Goal: Information Seeking & Learning: Learn about a topic

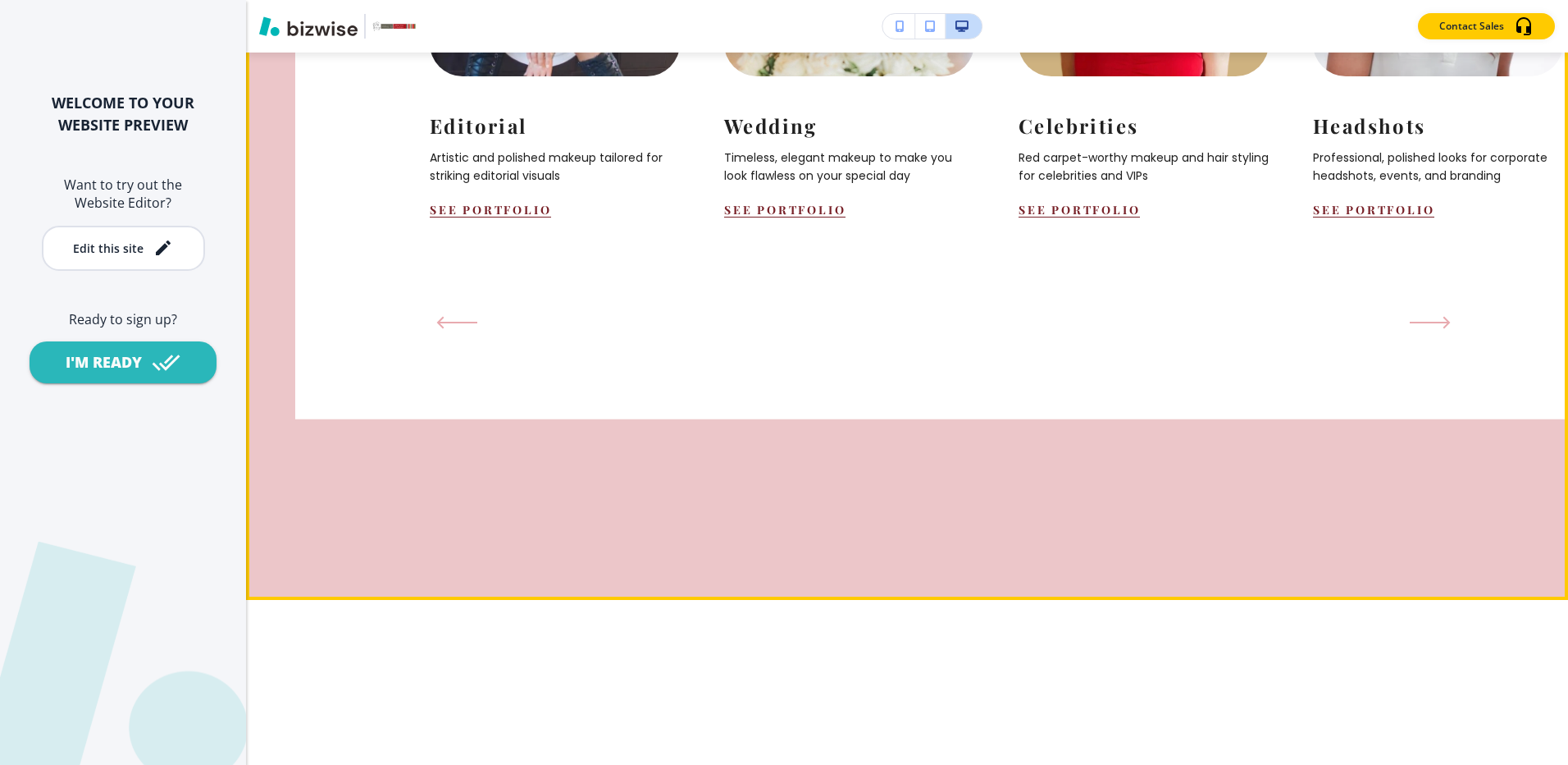
scroll to position [1969, 0]
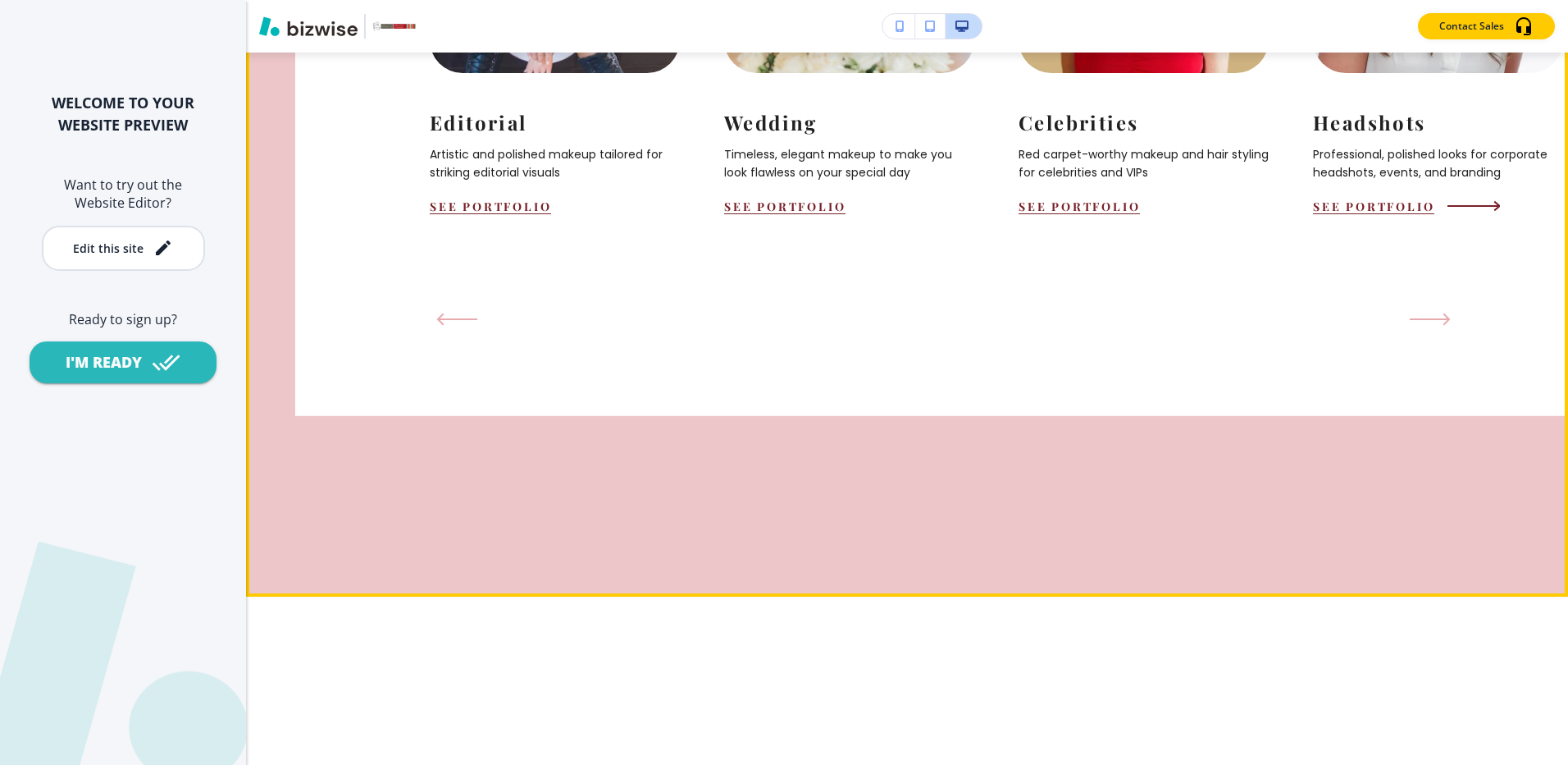
click at [1475, 215] on div "See Portfolio" at bounding box center [1438, 206] width 250 height 15
click at [1434, 326] on icon "Next Slide" at bounding box center [1433, 319] width 41 height 13
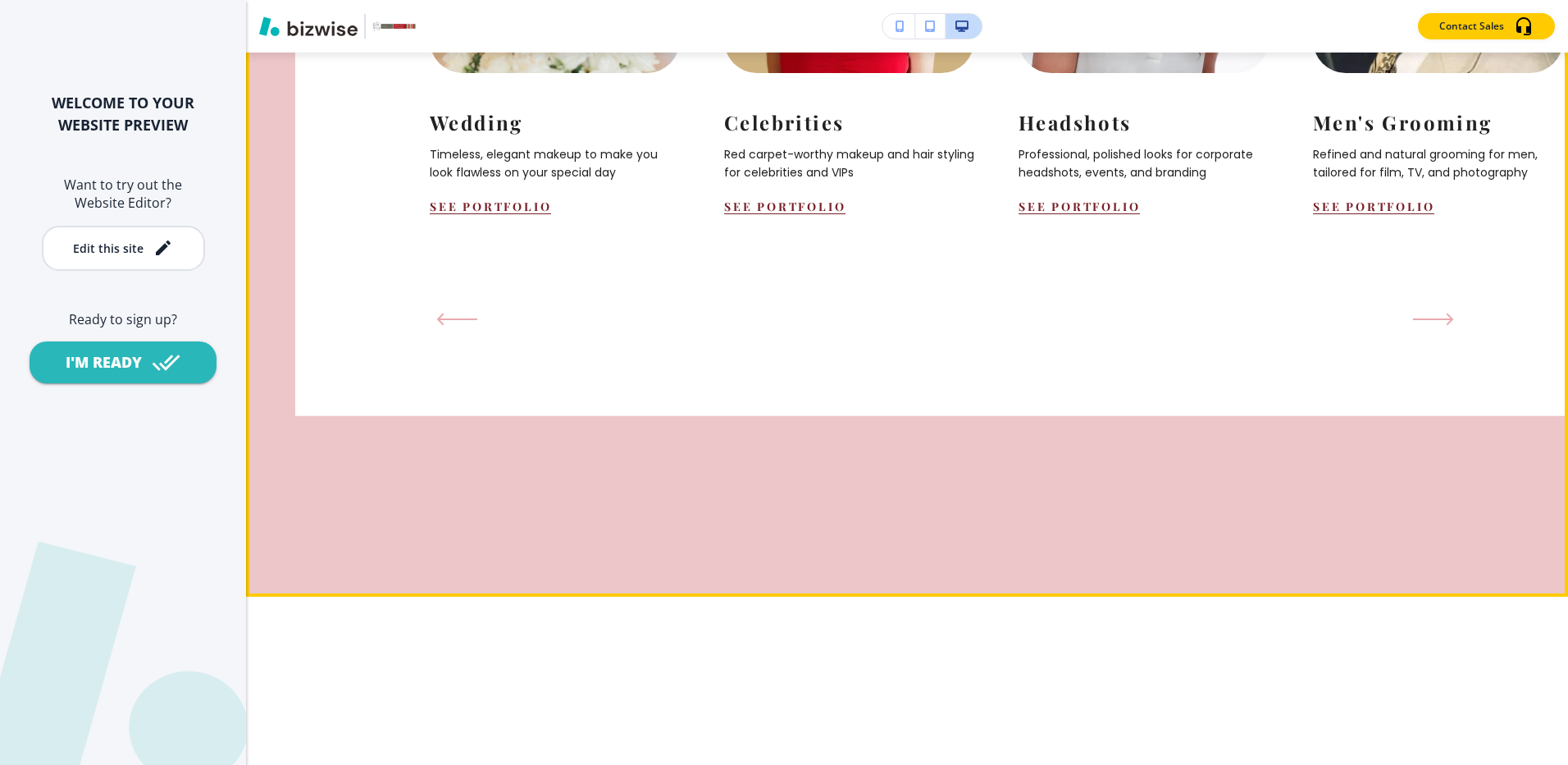
click at [1434, 326] on icon "Next Slide" at bounding box center [1433, 319] width 41 height 13
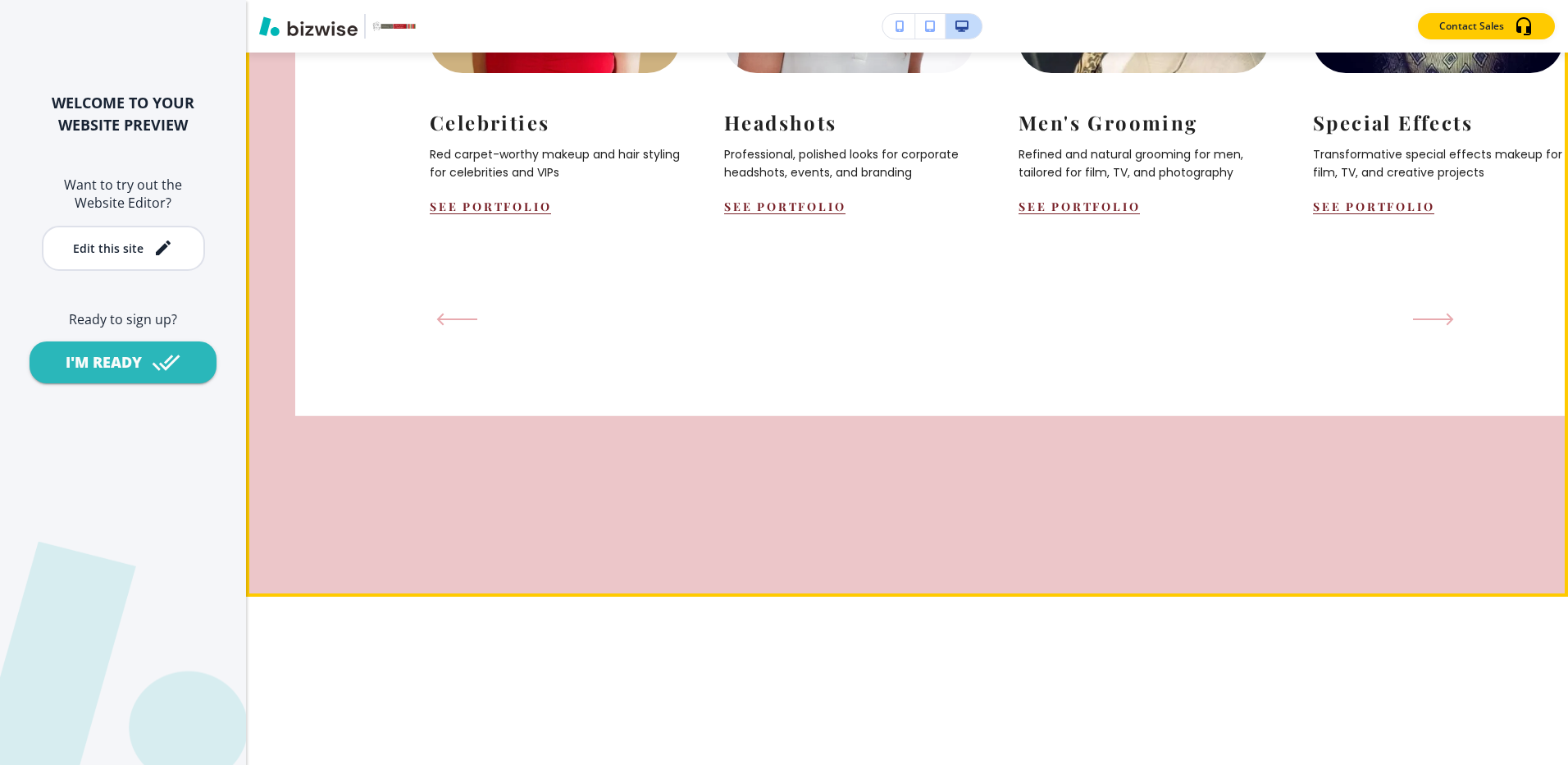
click at [1434, 326] on icon "Next Slide" at bounding box center [1433, 319] width 41 height 13
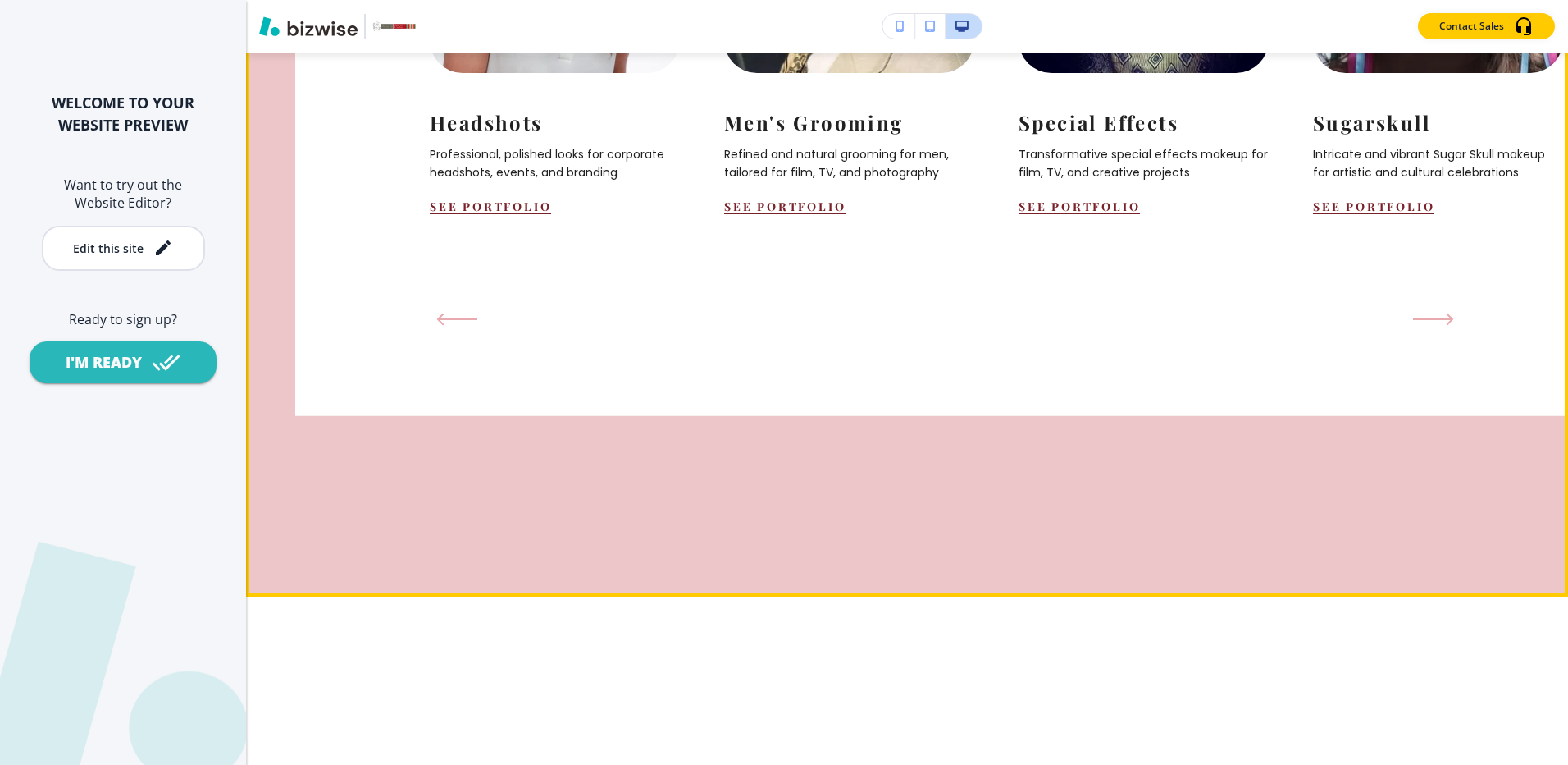
click at [1434, 326] on icon "Next Slide" at bounding box center [1433, 319] width 41 height 13
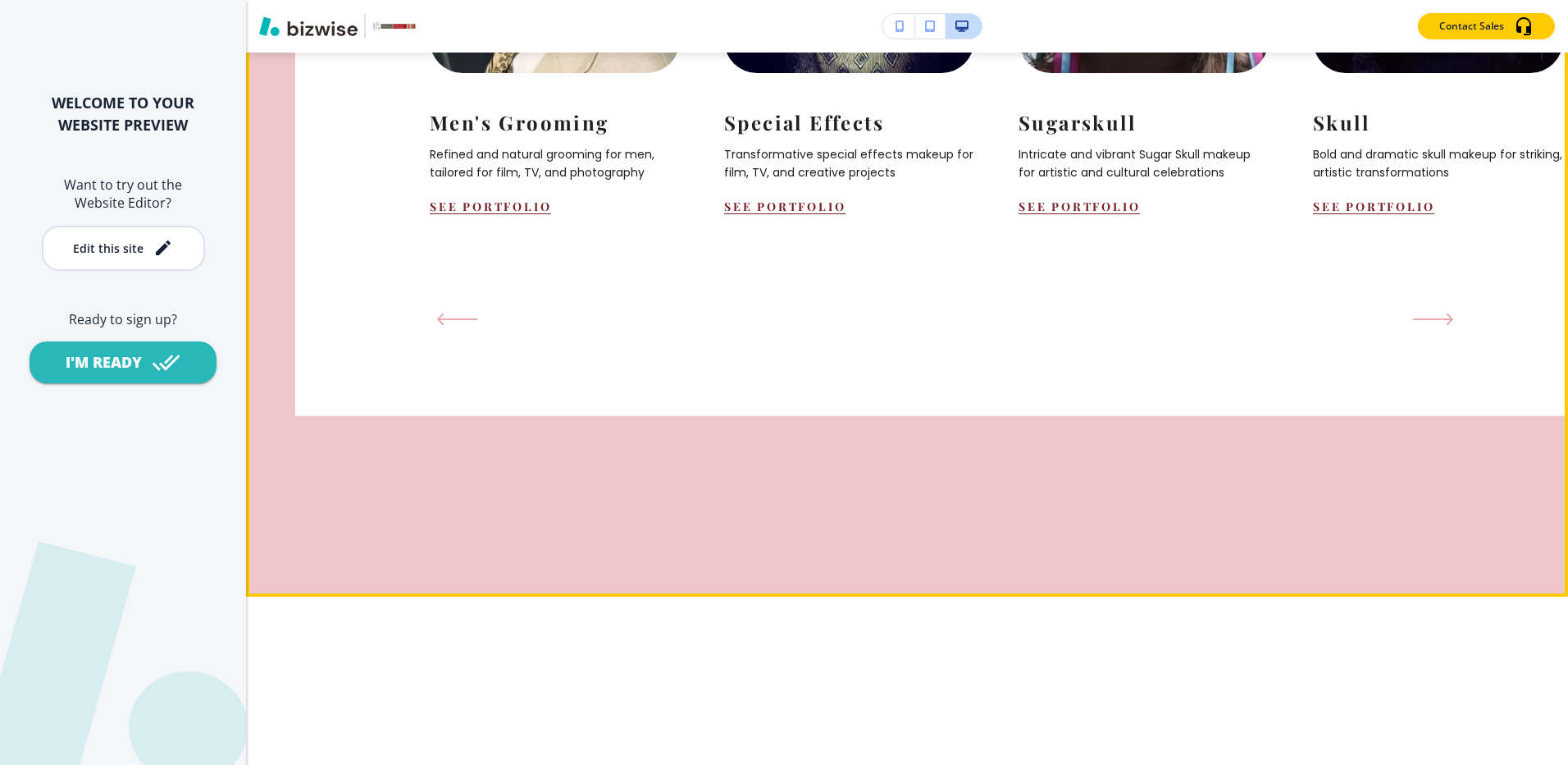
click at [1434, 326] on icon "Next Slide" at bounding box center [1433, 319] width 41 height 13
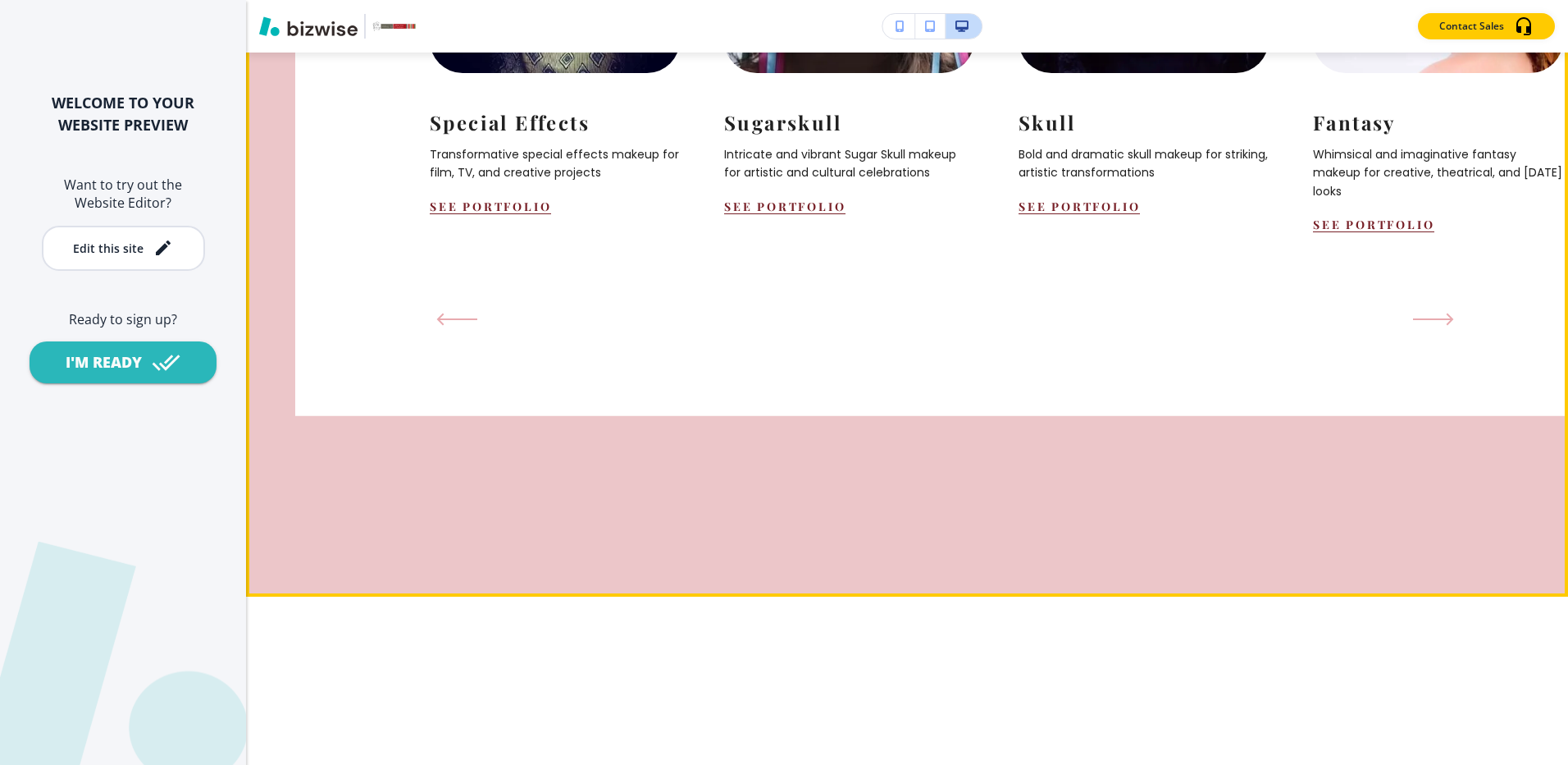
click at [1434, 326] on icon "Next Slide" at bounding box center [1433, 319] width 41 height 13
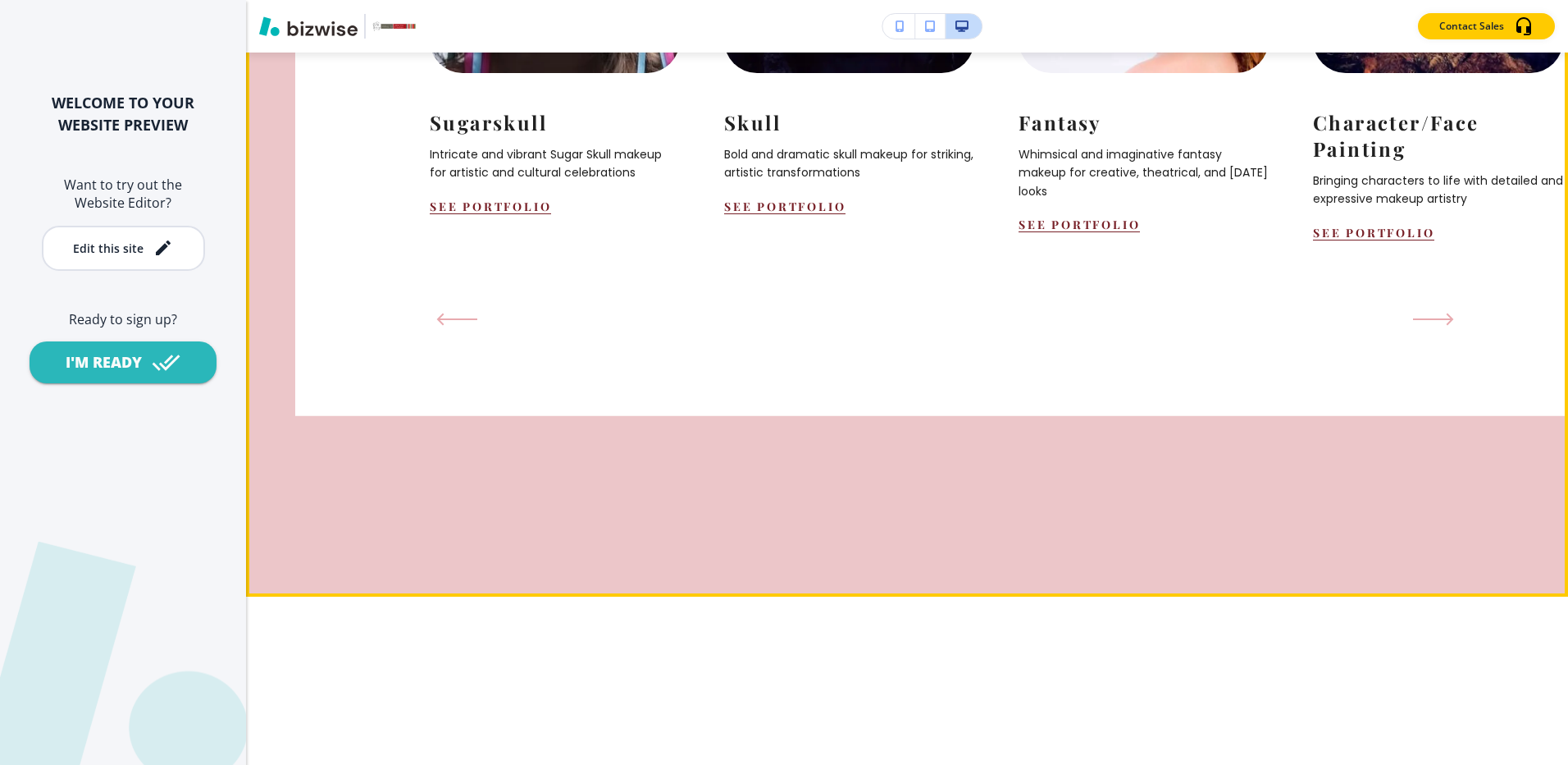
click at [1434, 326] on icon "Next Slide" at bounding box center [1433, 319] width 41 height 13
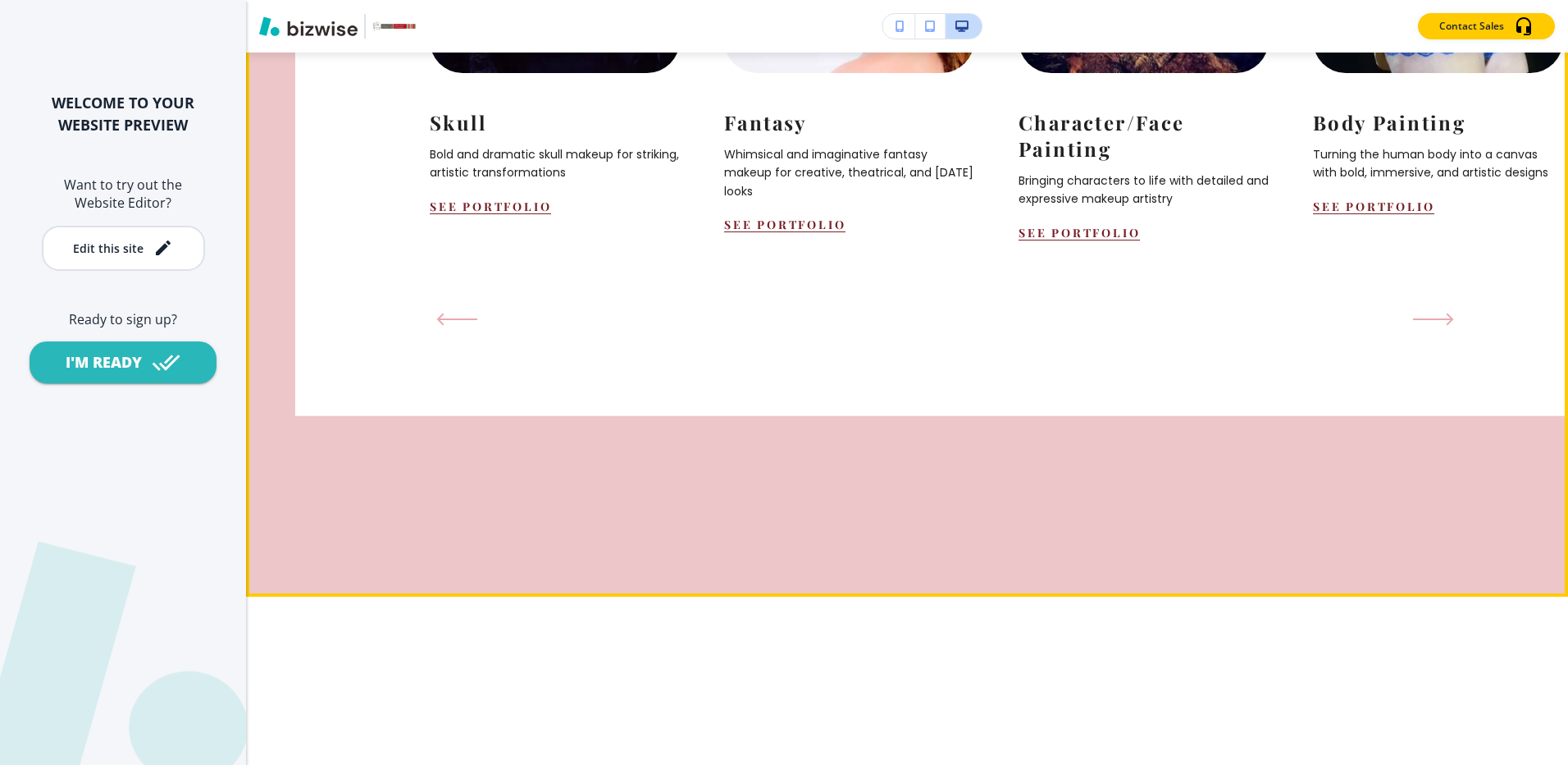
click at [1434, 326] on icon "Next Slide" at bounding box center [1433, 319] width 41 height 13
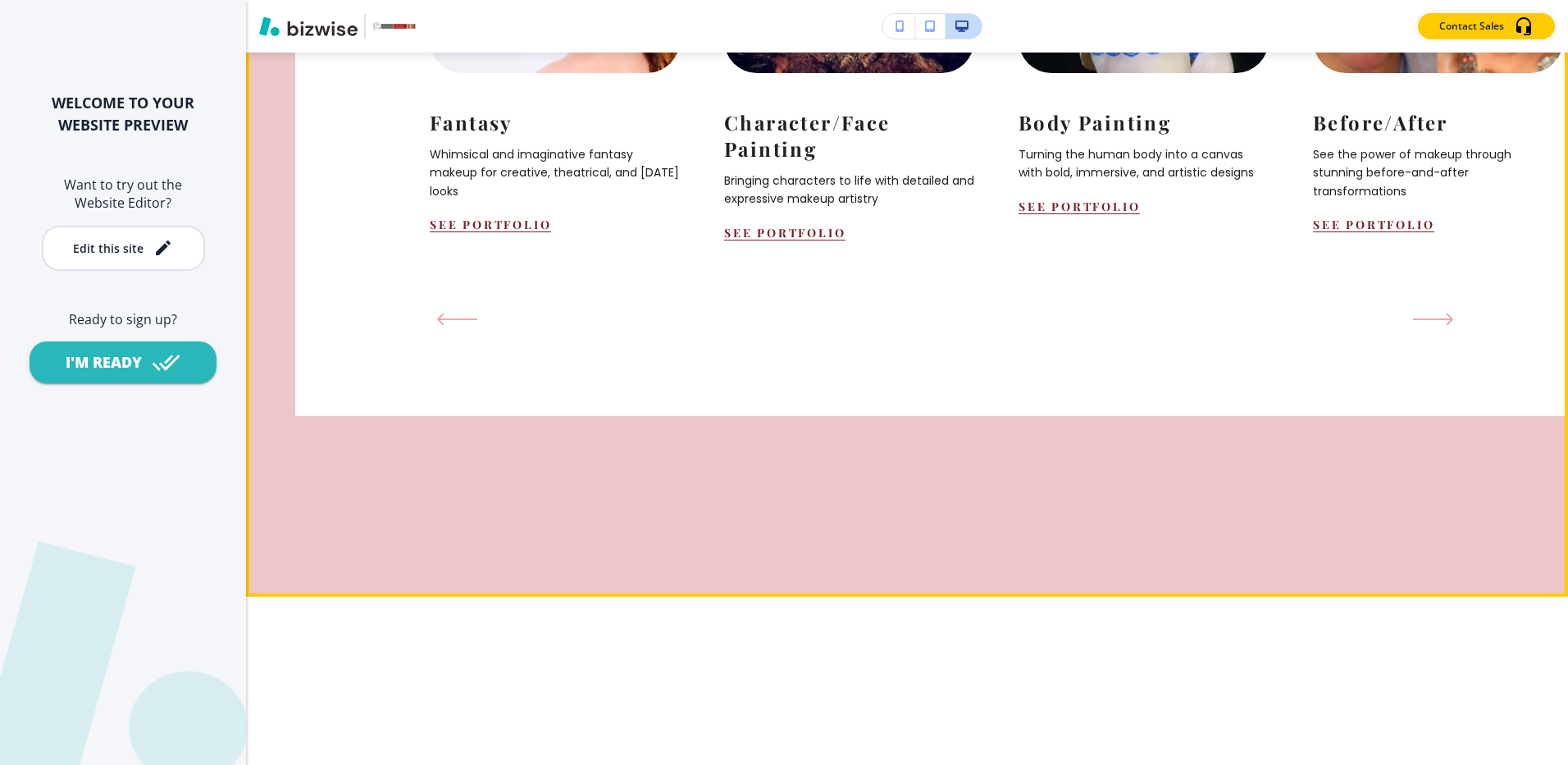
click at [1434, 326] on icon "Next Slide" at bounding box center [1433, 319] width 41 height 13
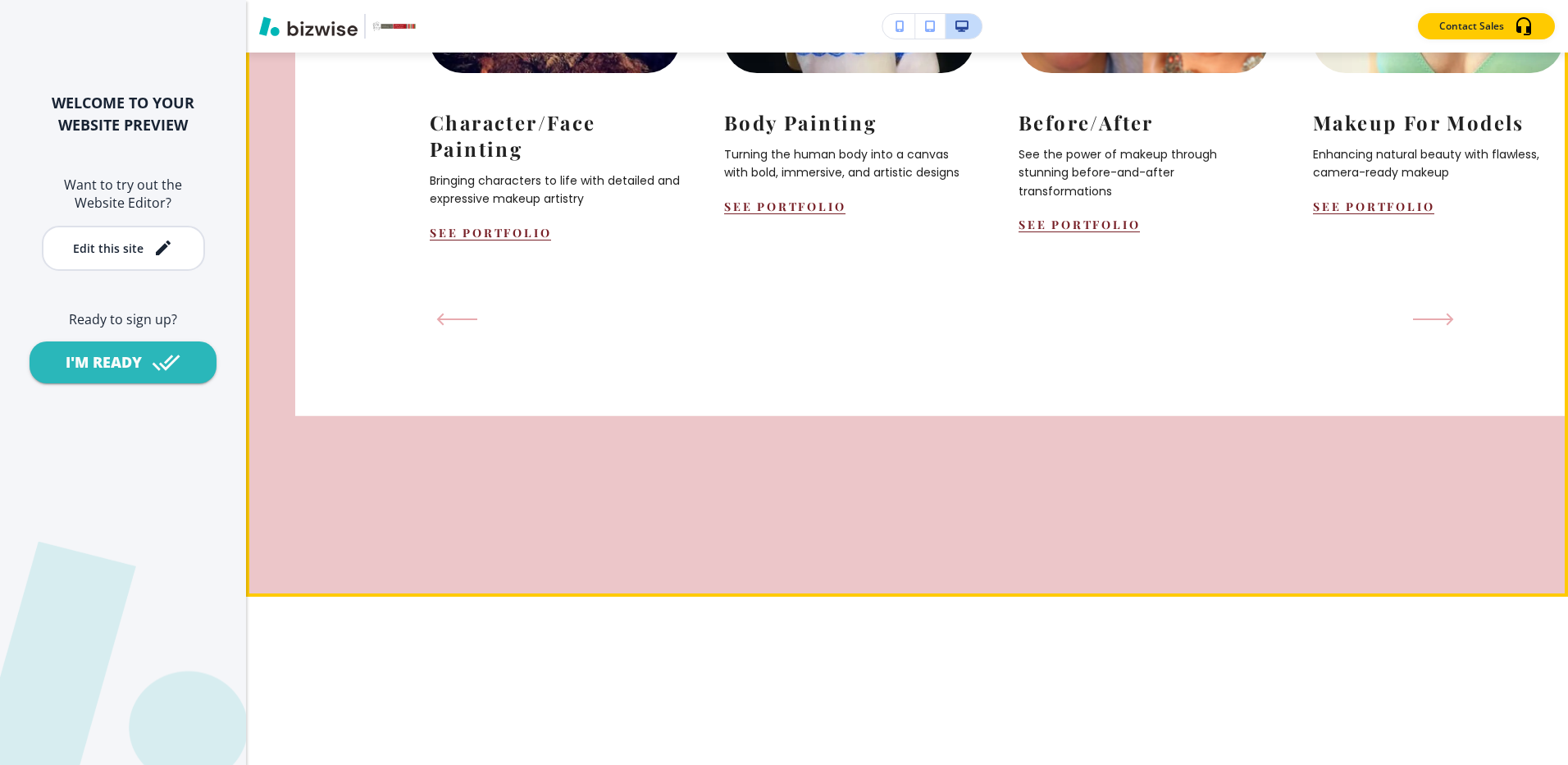
click at [1434, 326] on icon "Next Slide" at bounding box center [1433, 319] width 41 height 13
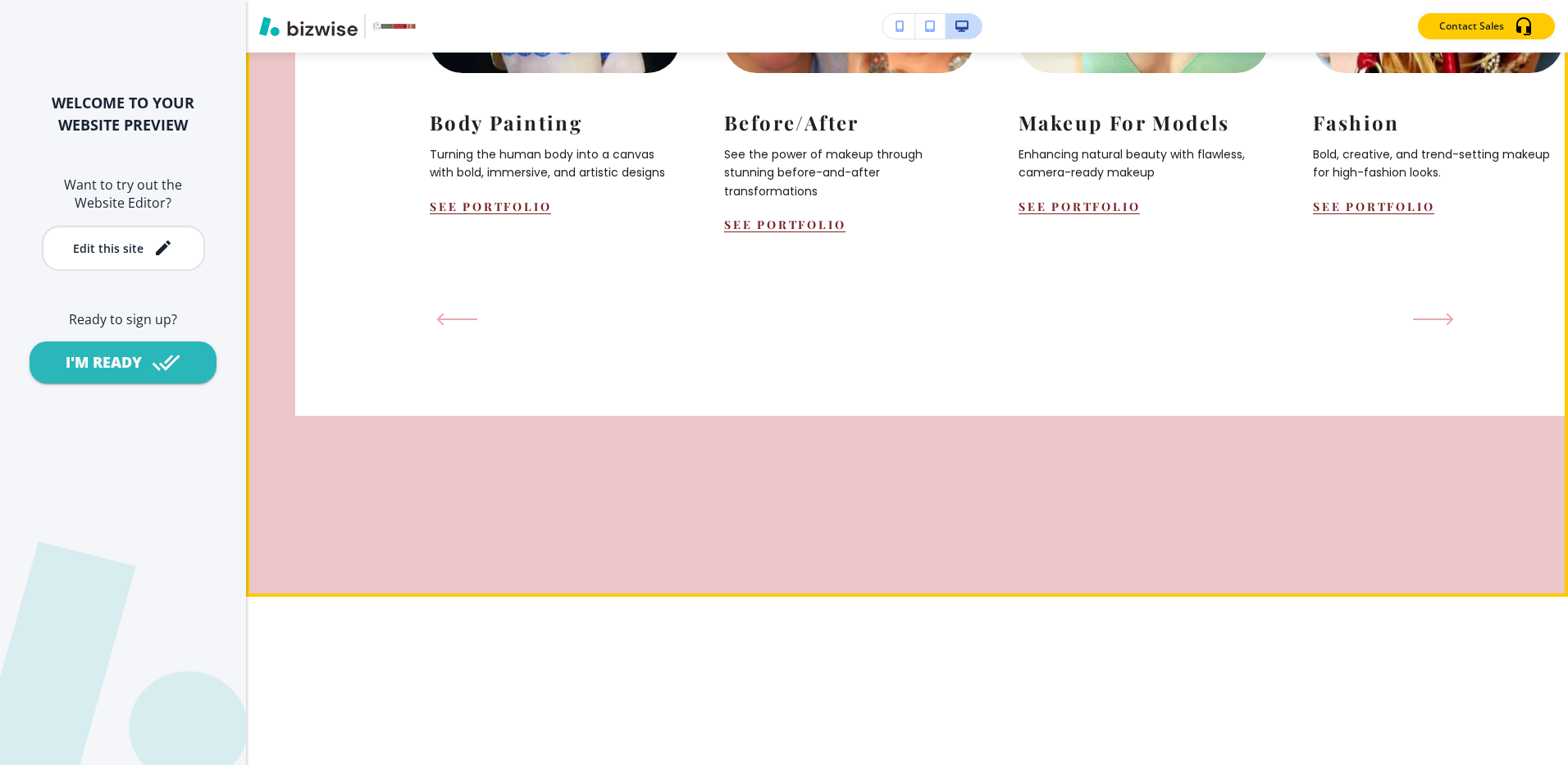
click at [1434, 326] on icon "Next Slide" at bounding box center [1433, 319] width 41 height 13
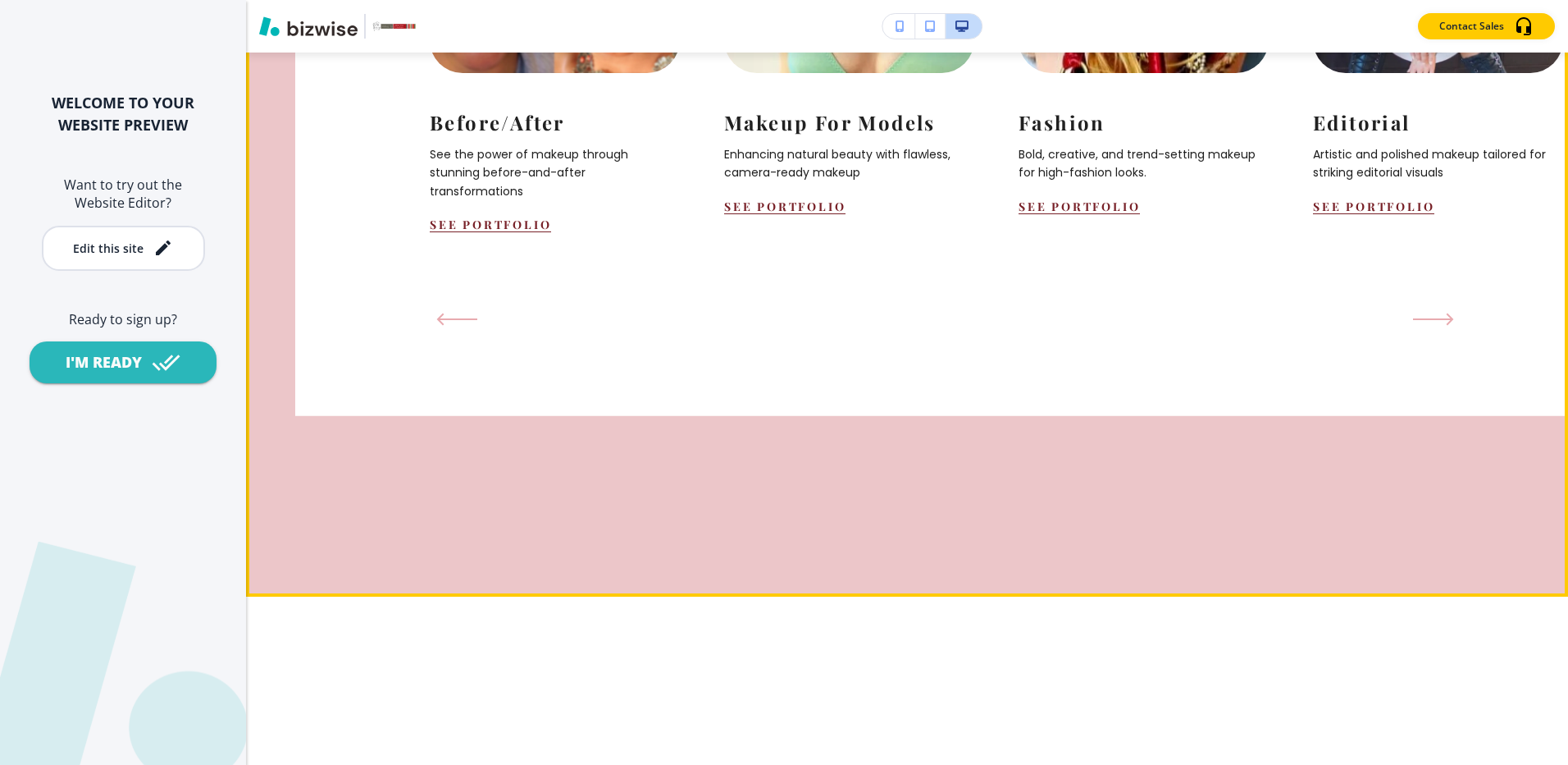
click at [1434, 326] on icon "Next Slide" at bounding box center [1433, 319] width 41 height 13
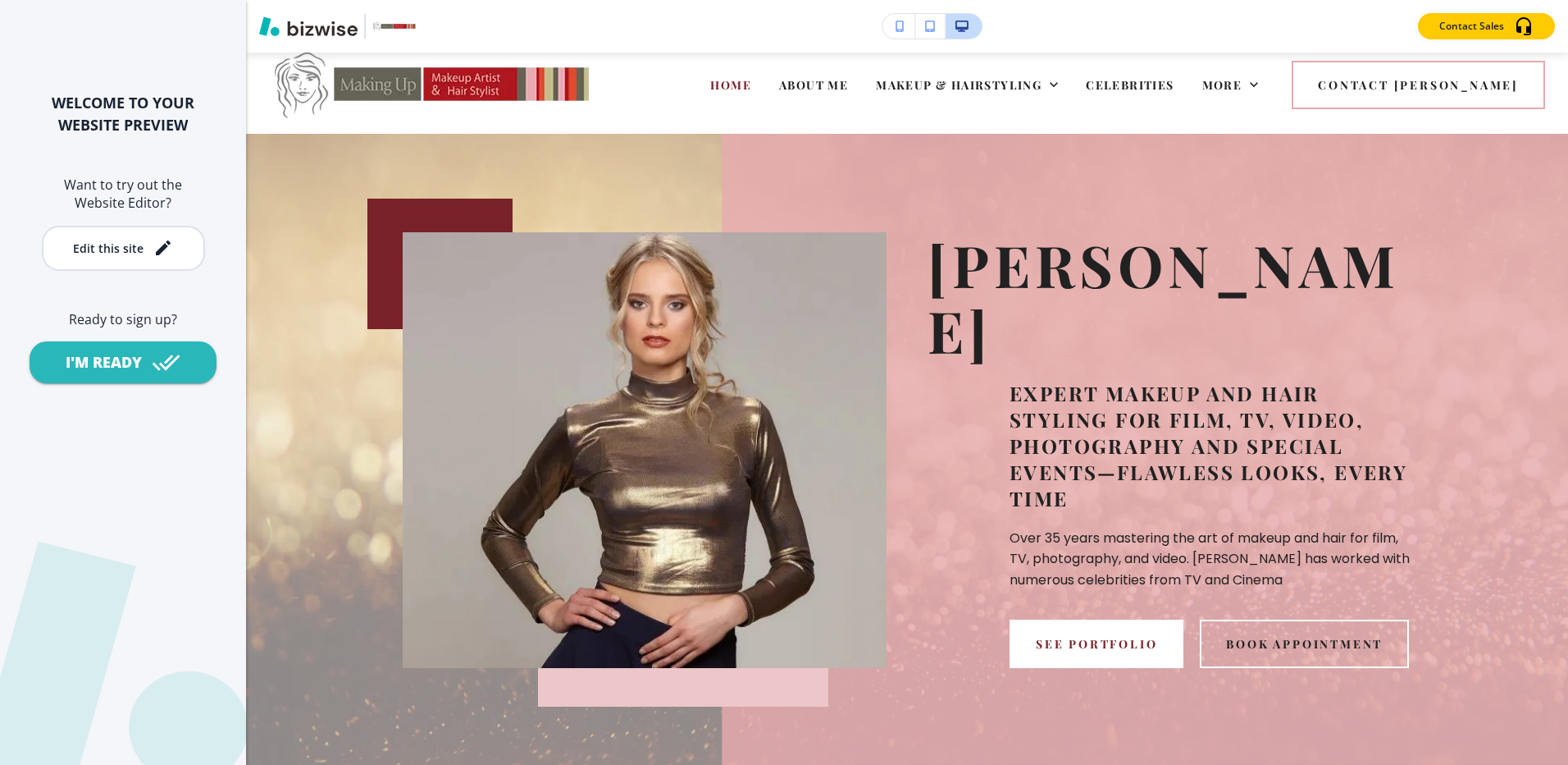
scroll to position [0, 0]
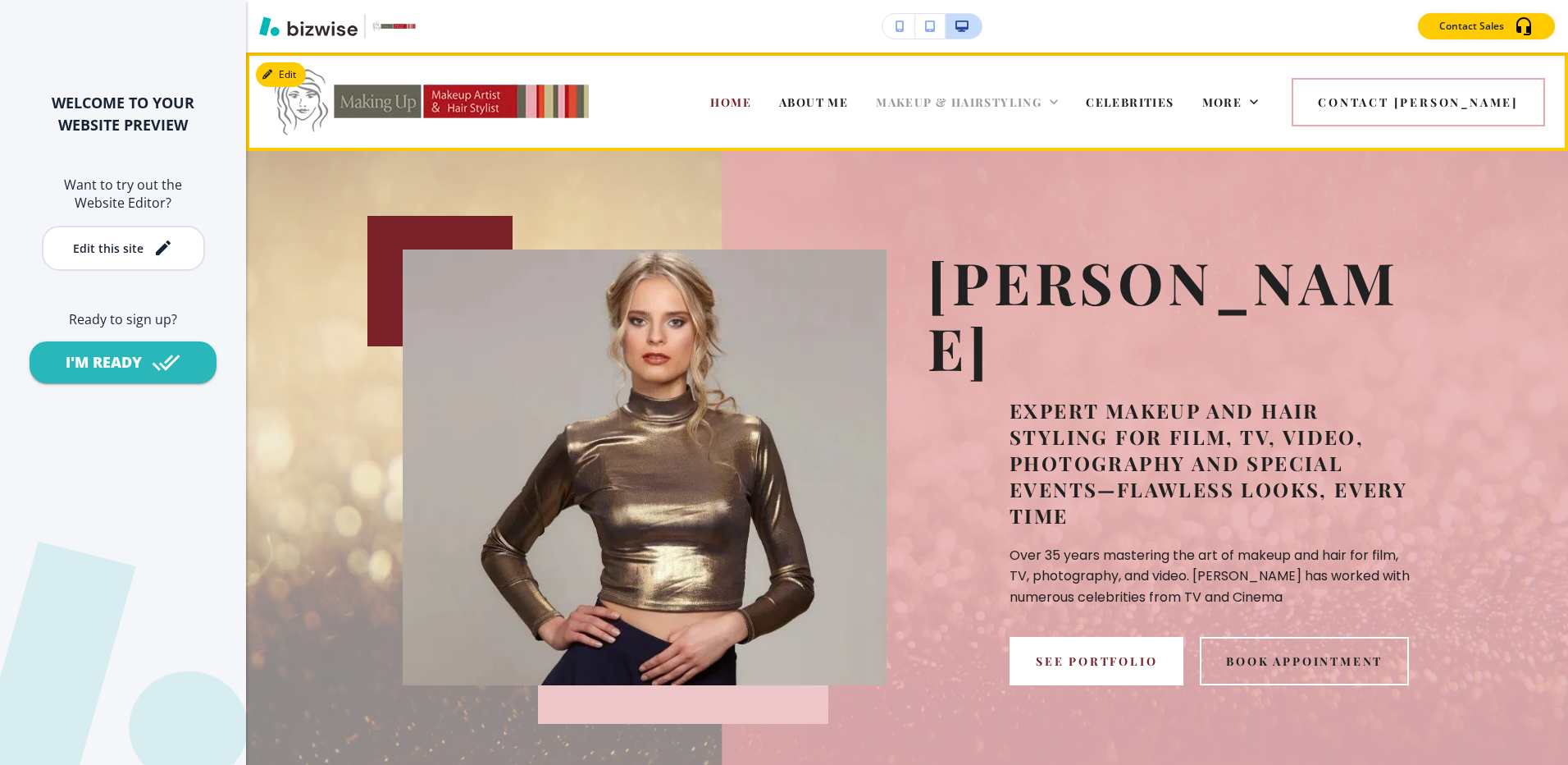
click at [996, 106] on span "MAKEUP & HAIRSTYLING" at bounding box center [958, 102] width 166 height 15
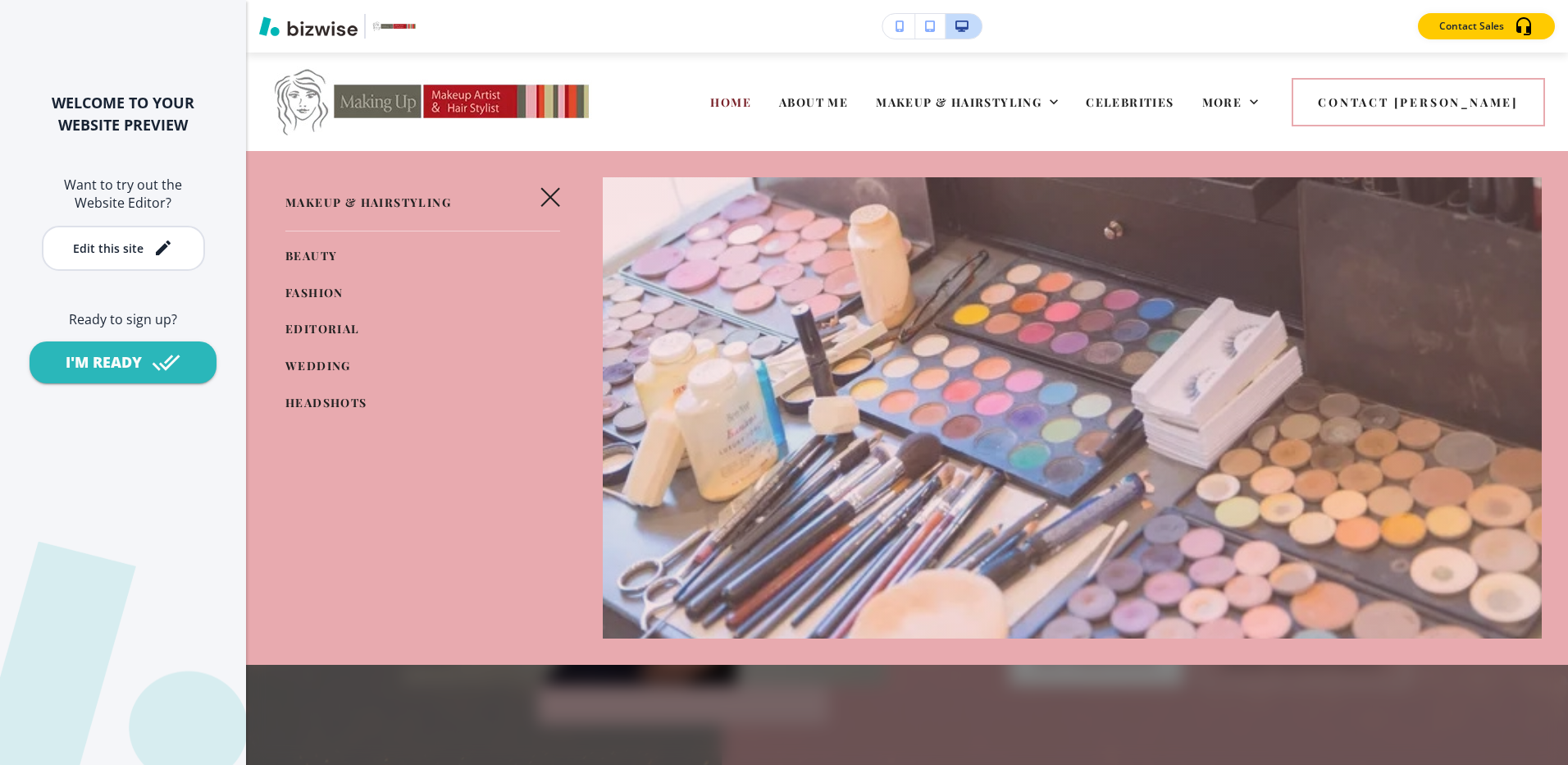
click at [315, 355] on link "WEDDING" at bounding box center [318, 366] width 65 height 28
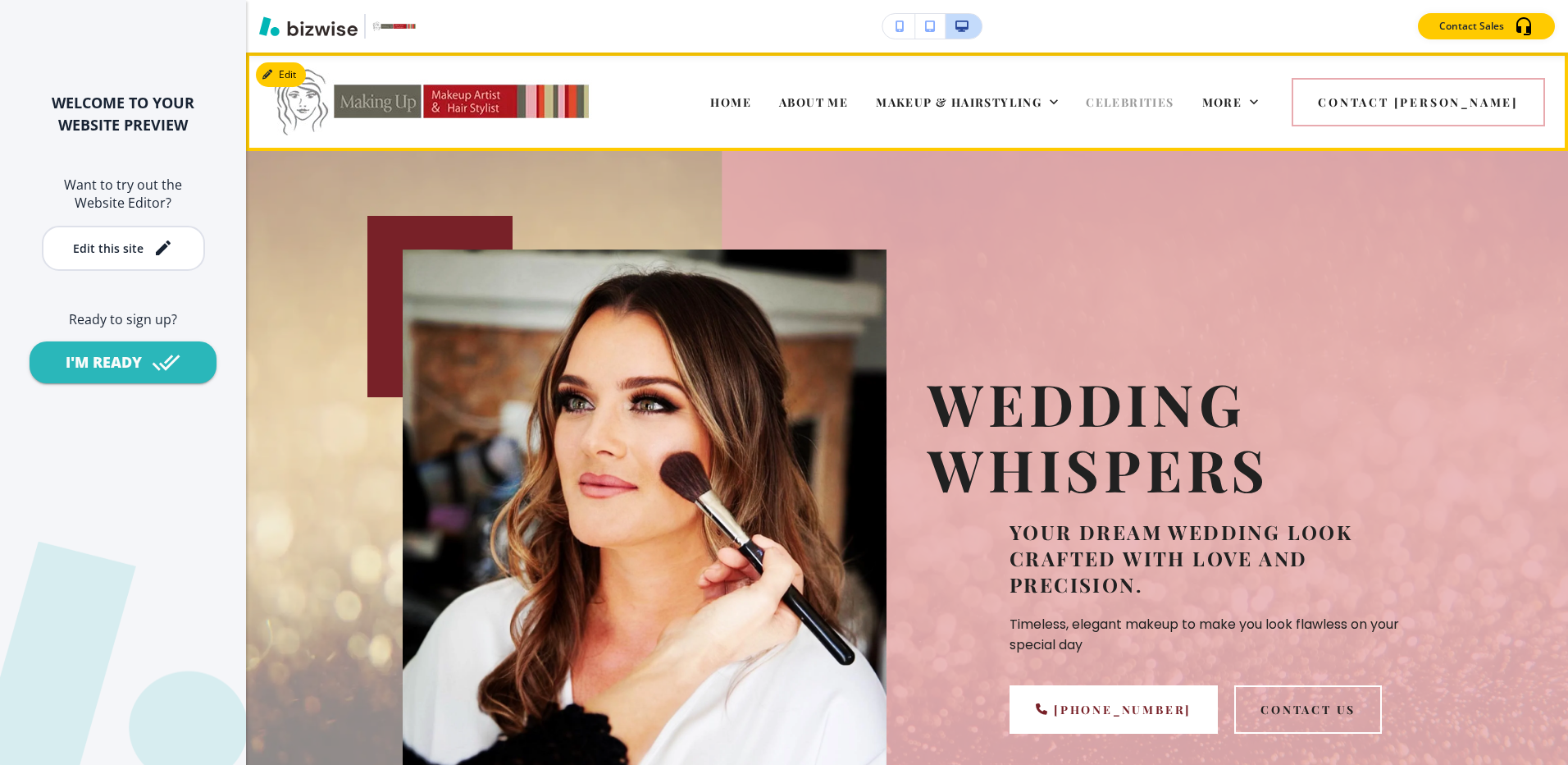
click at [1173, 97] on span "CELEBRITIES" at bounding box center [1130, 102] width 88 height 15
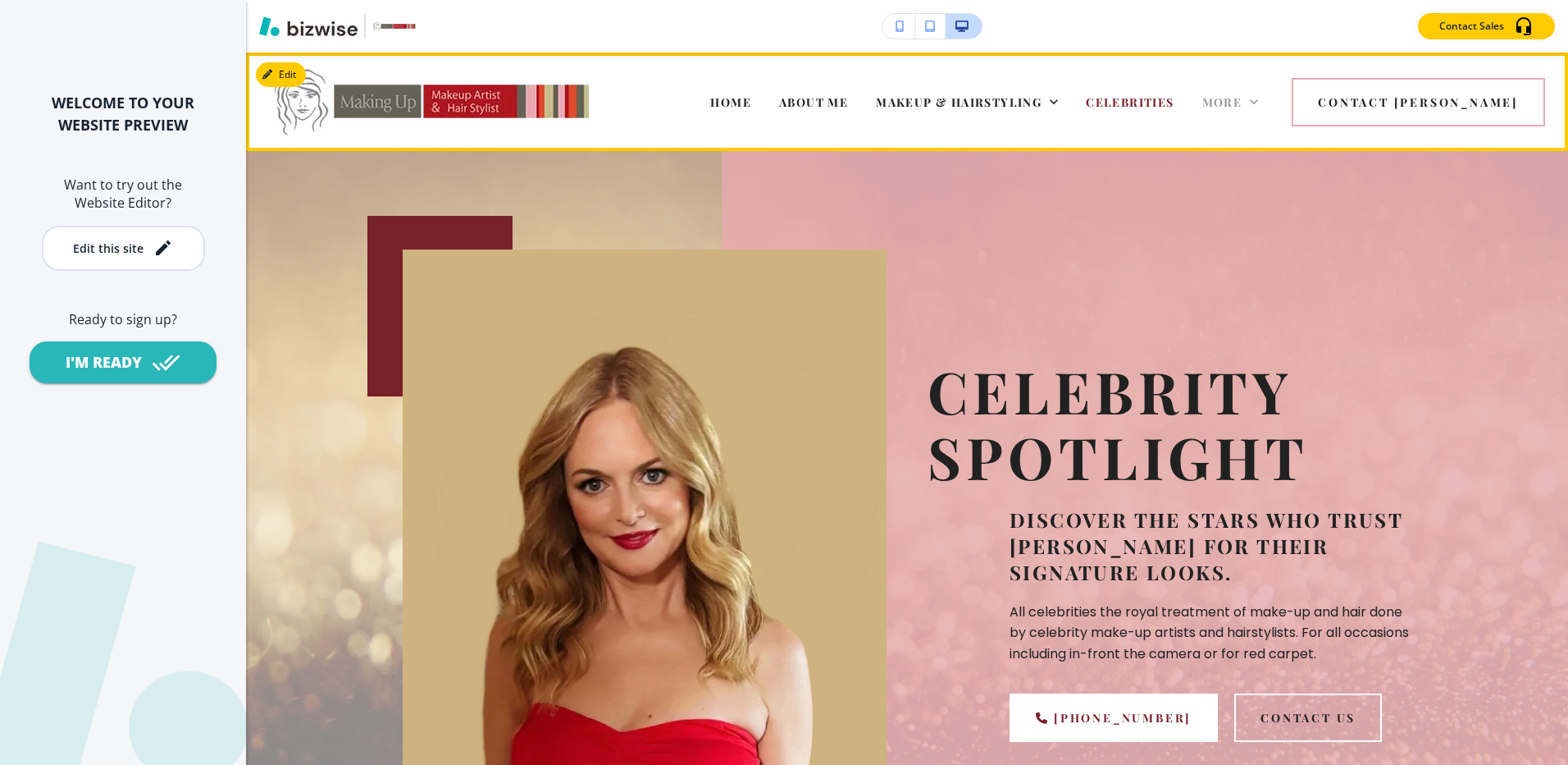
click at [1243, 100] on span "More" at bounding box center [1223, 102] width 40 height 15
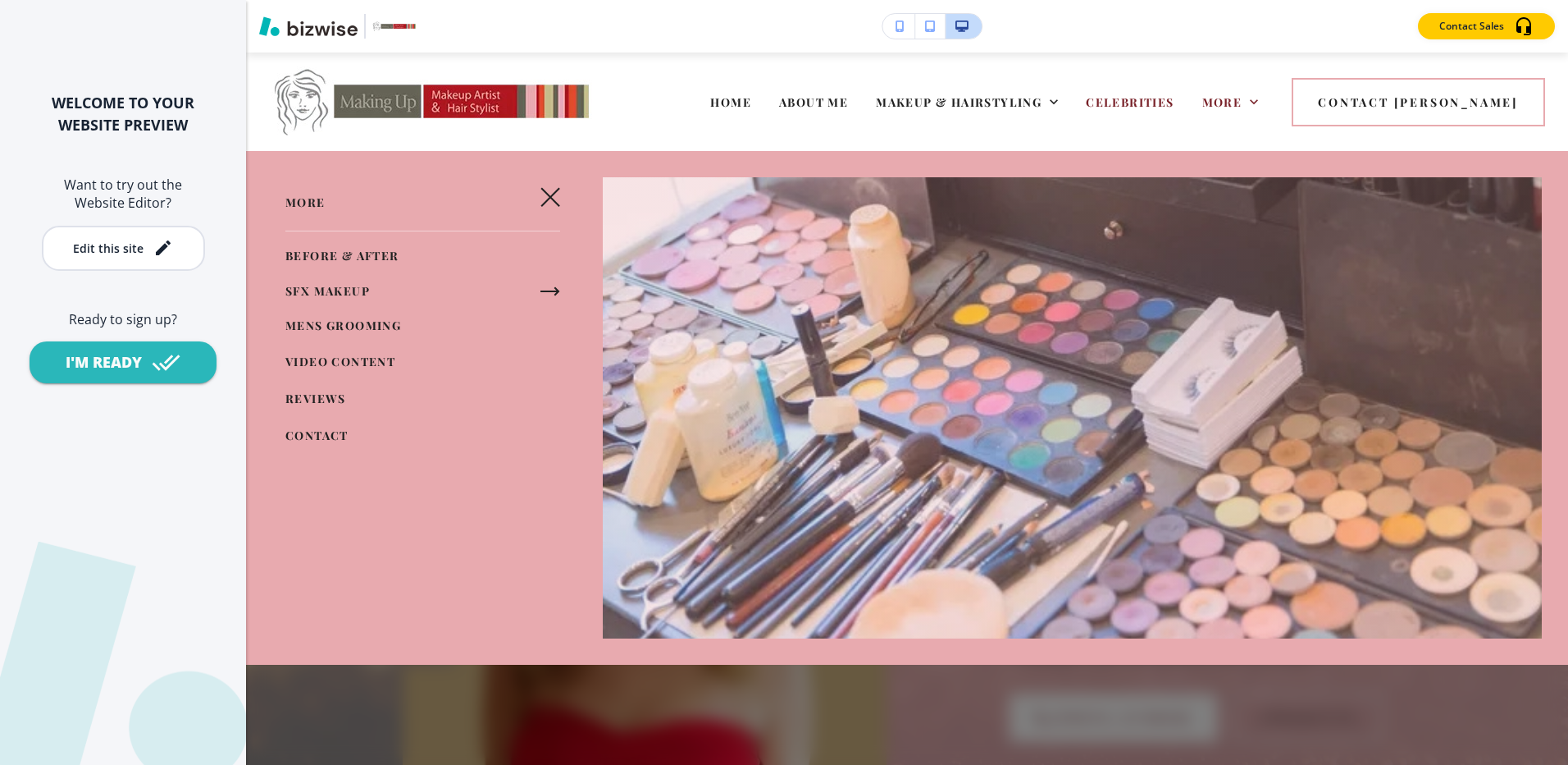
click at [544, 284] on icon "button" at bounding box center [550, 291] width 20 height 20
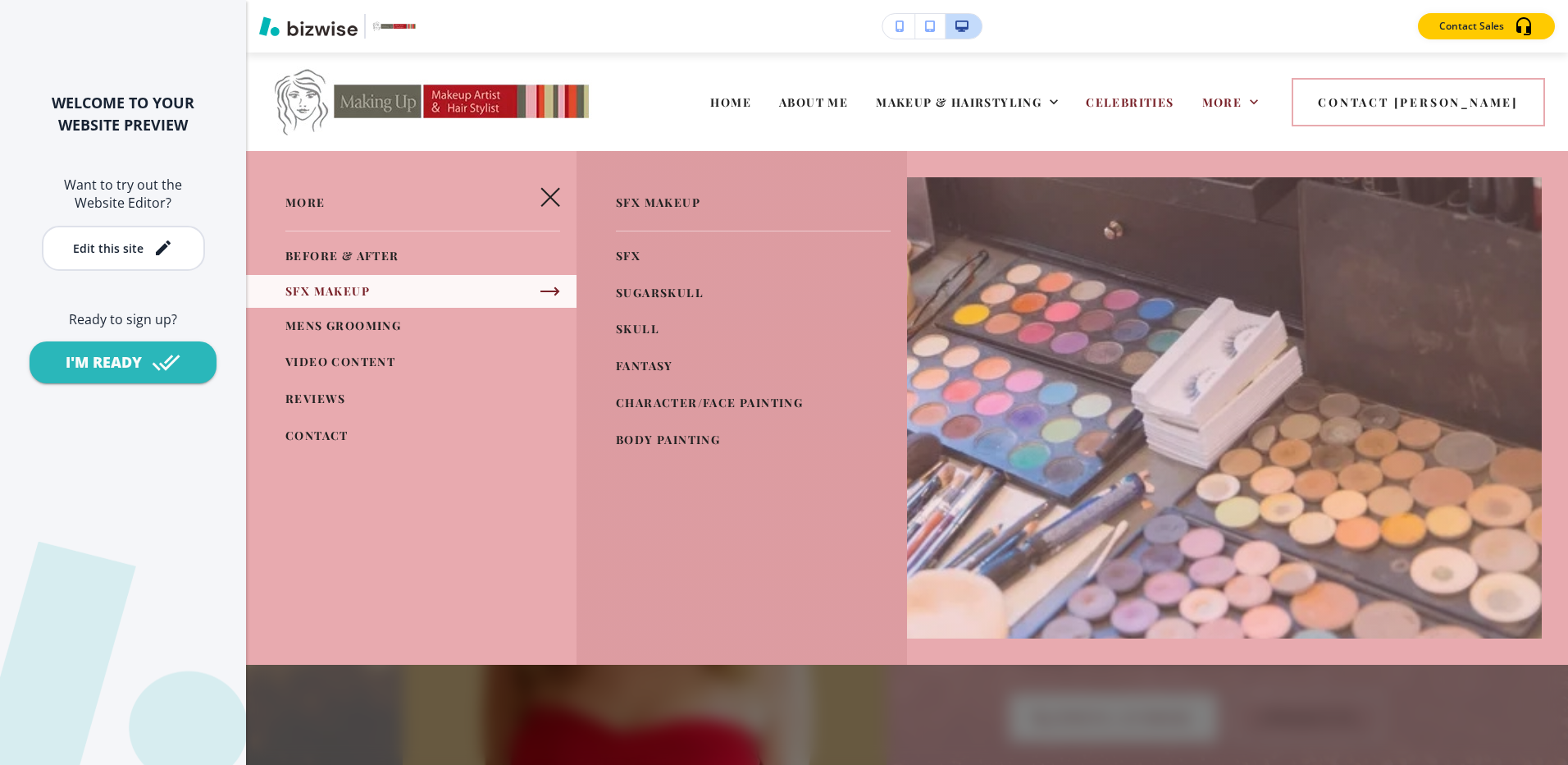
click at [653, 297] on span "SUGARSKULL" at bounding box center [659, 292] width 88 height 15
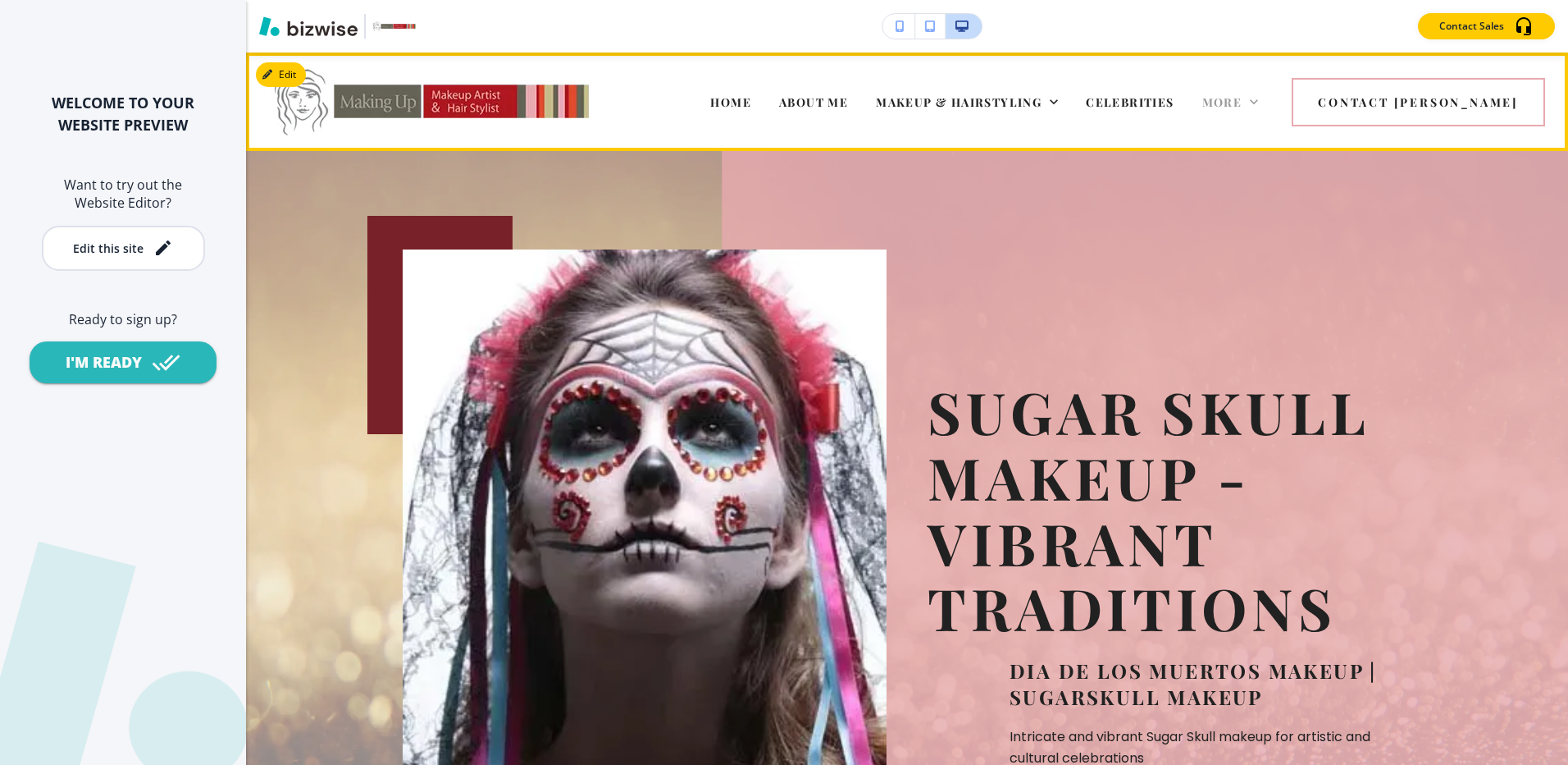
click at [1243, 108] on span "More" at bounding box center [1223, 102] width 40 height 15
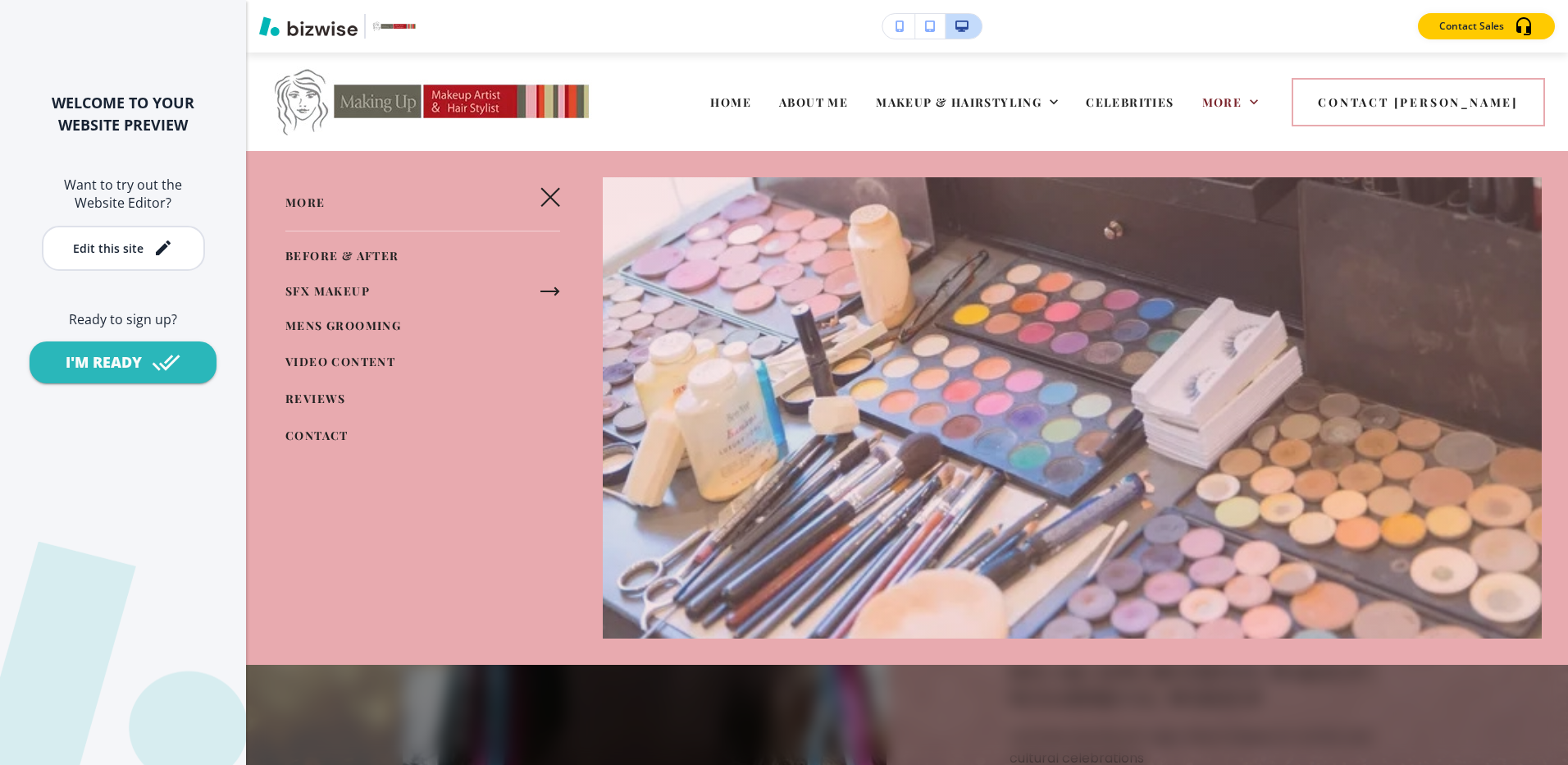
click at [553, 197] on icon "button" at bounding box center [550, 196] width 20 height 20
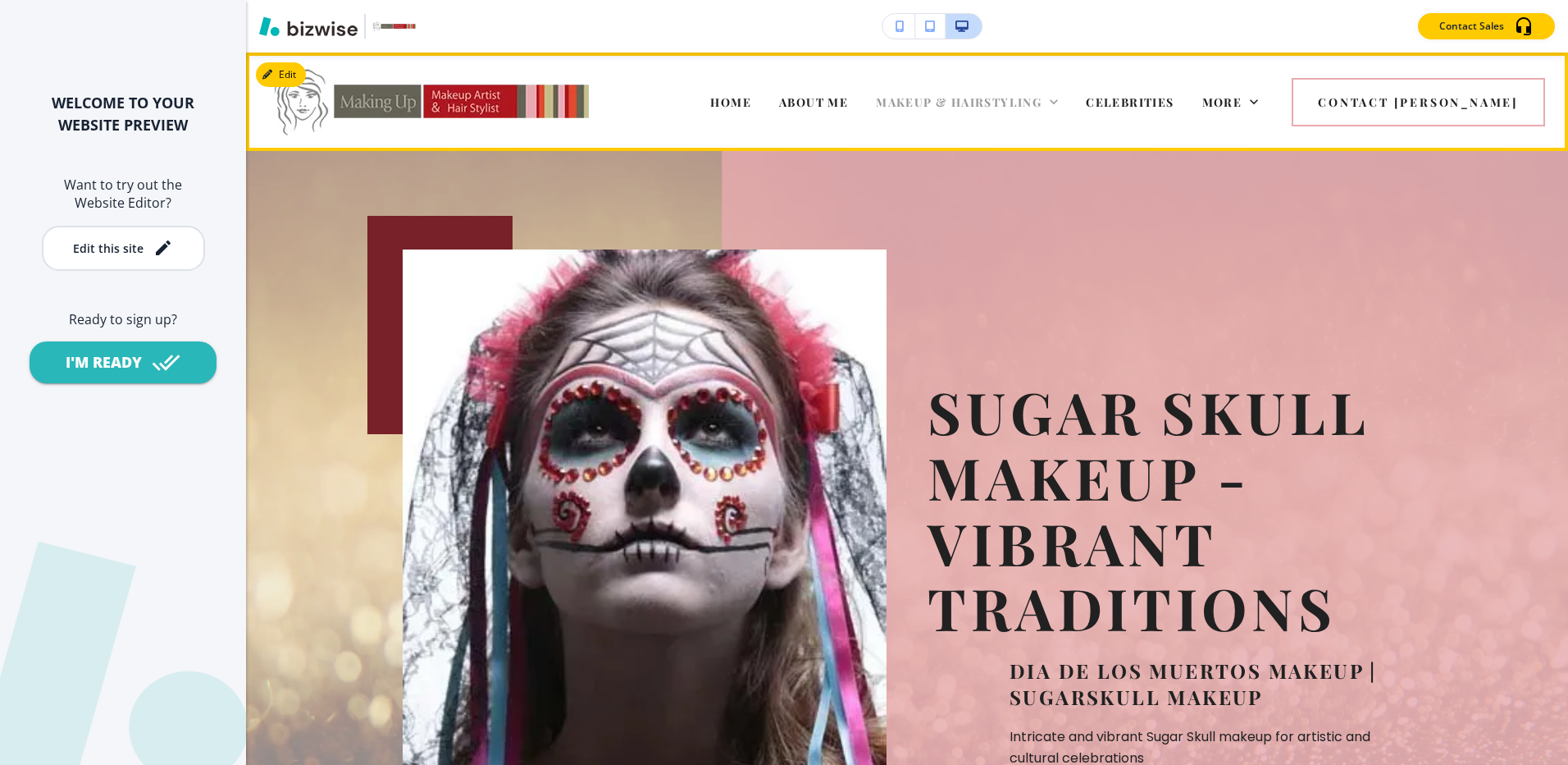
click at [986, 99] on span "MAKEUP & HAIRSTYLING" at bounding box center [958, 102] width 166 height 15
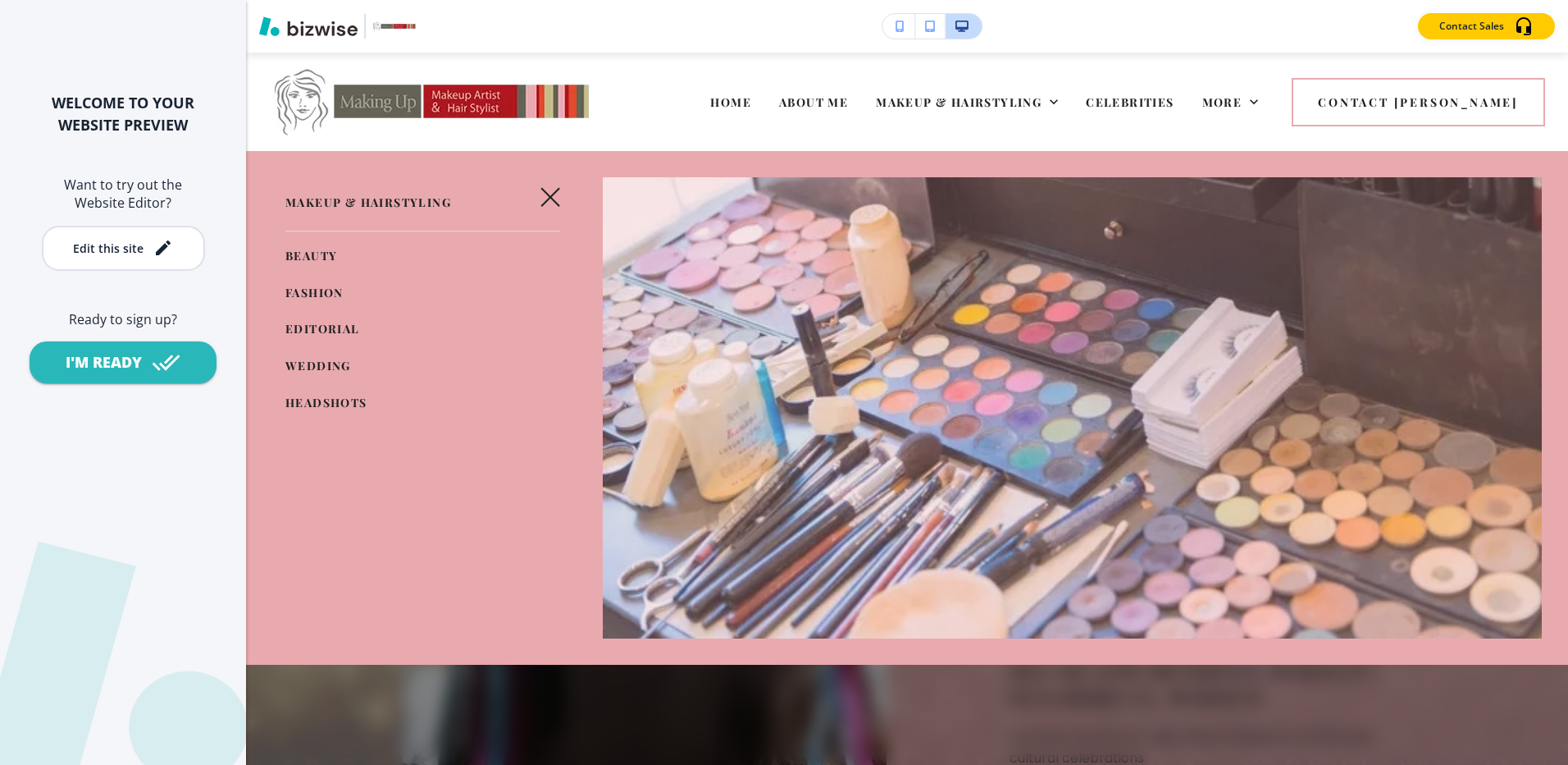
click at [314, 245] on link "BEAUTY" at bounding box center [311, 256] width 51 height 28
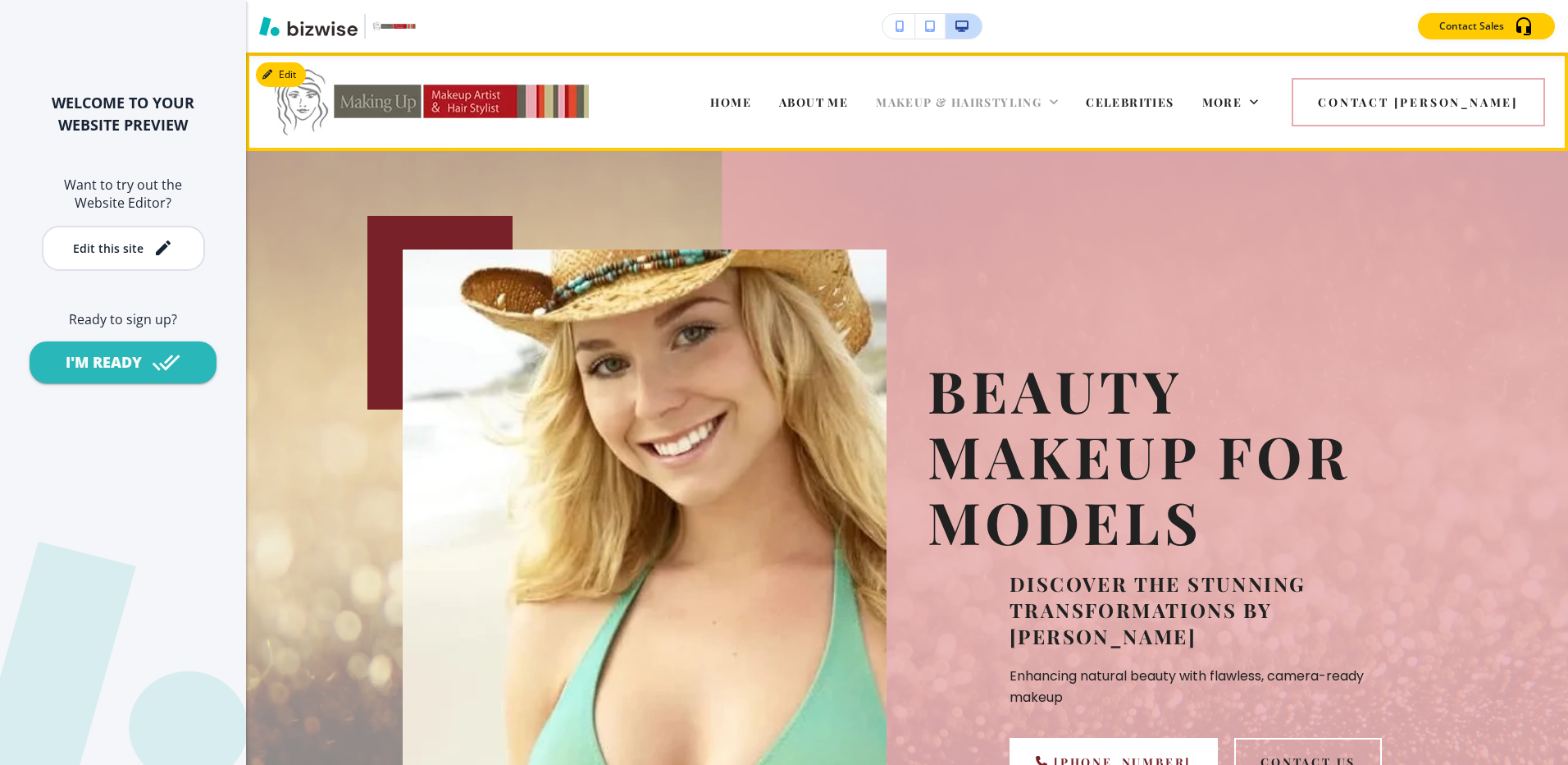
click at [1042, 99] on span "MAKEUP & HAIRSTYLING" at bounding box center [958, 102] width 166 height 15
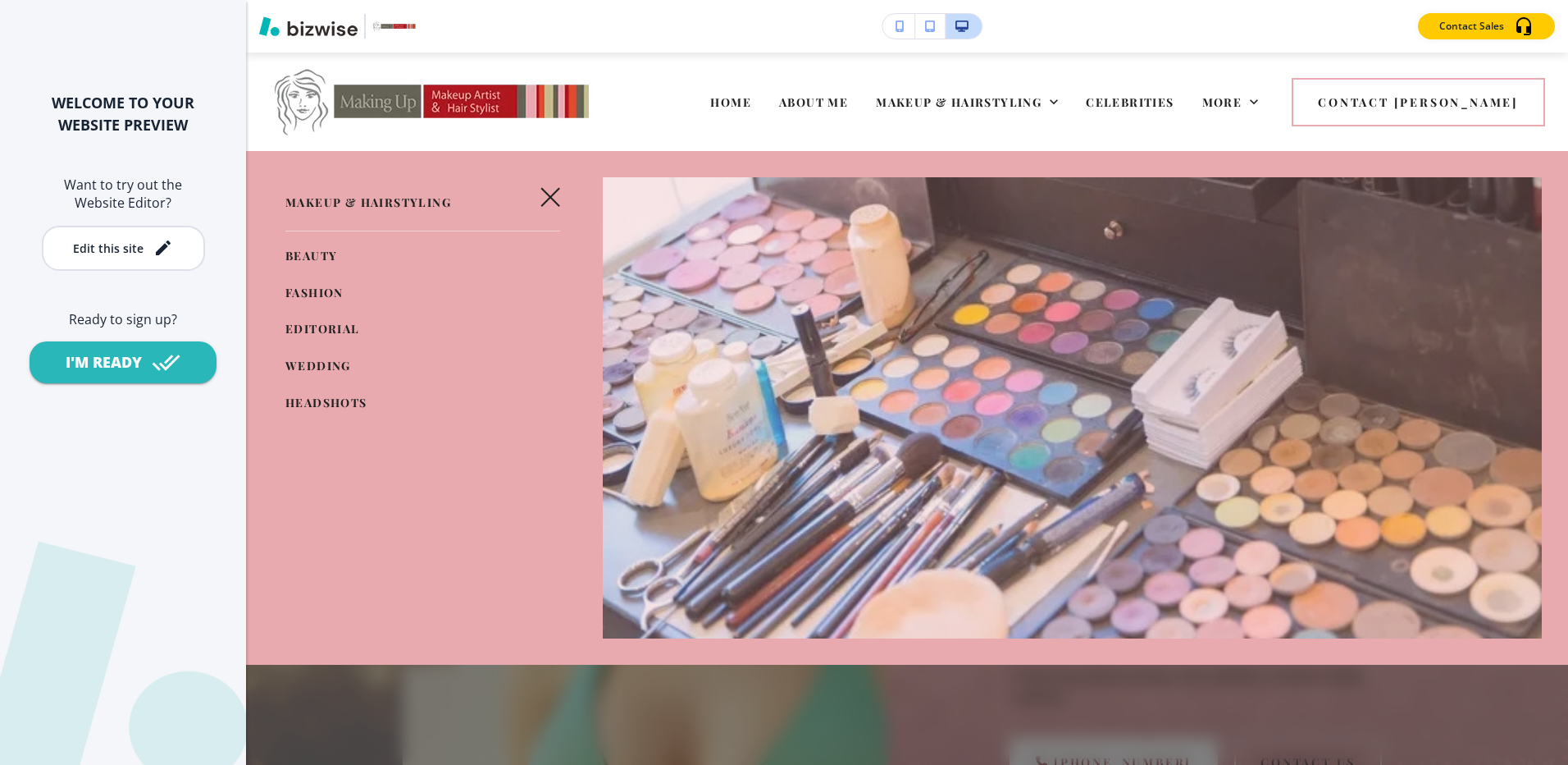
click at [316, 354] on link "WEDDING" at bounding box center [318, 366] width 65 height 28
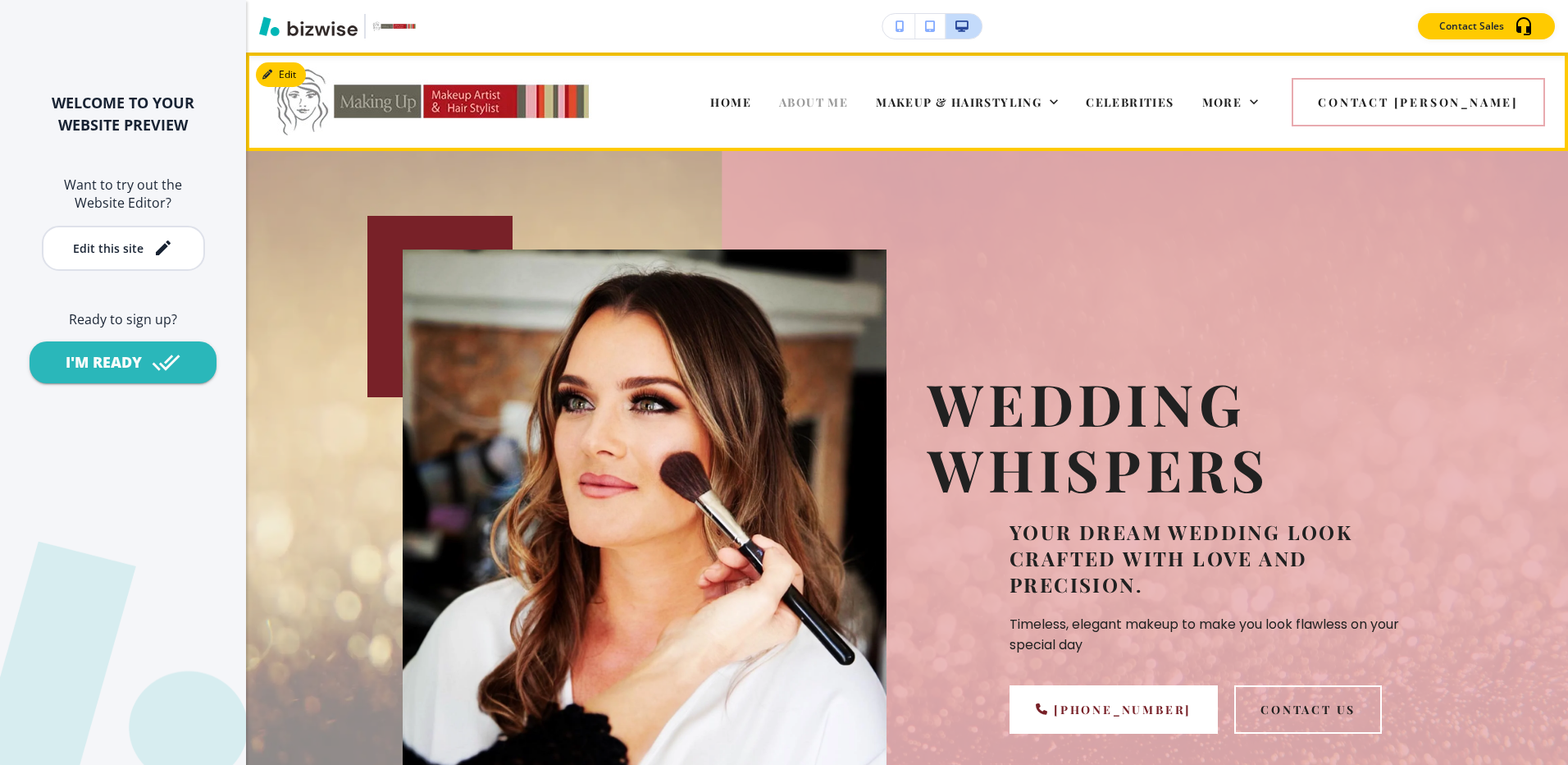
click at [848, 96] on span "ABOUT ME" at bounding box center [813, 102] width 69 height 15
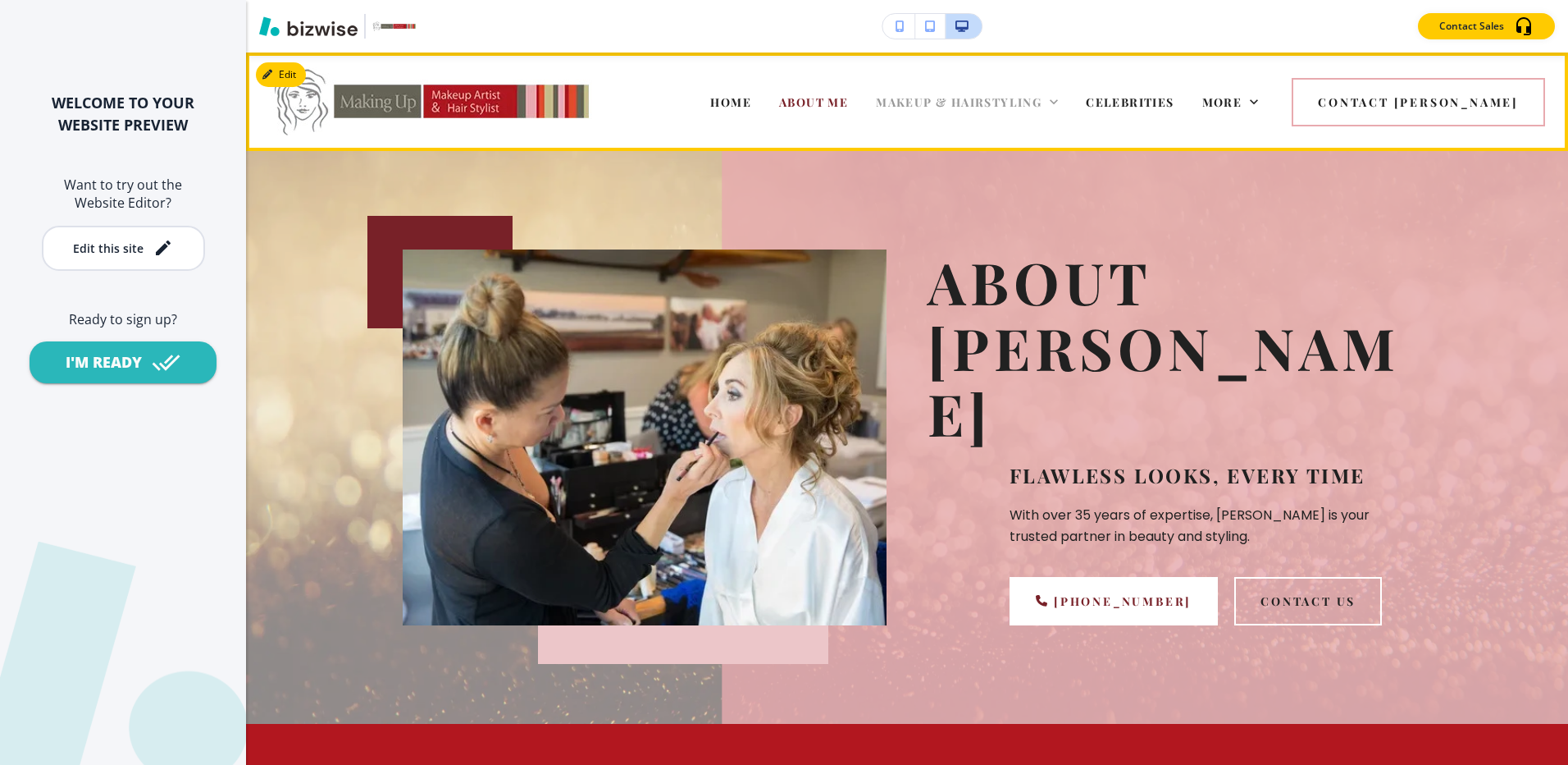
click at [1004, 97] on span "MAKEUP & HAIRSTYLING" at bounding box center [958, 102] width 166 height 15
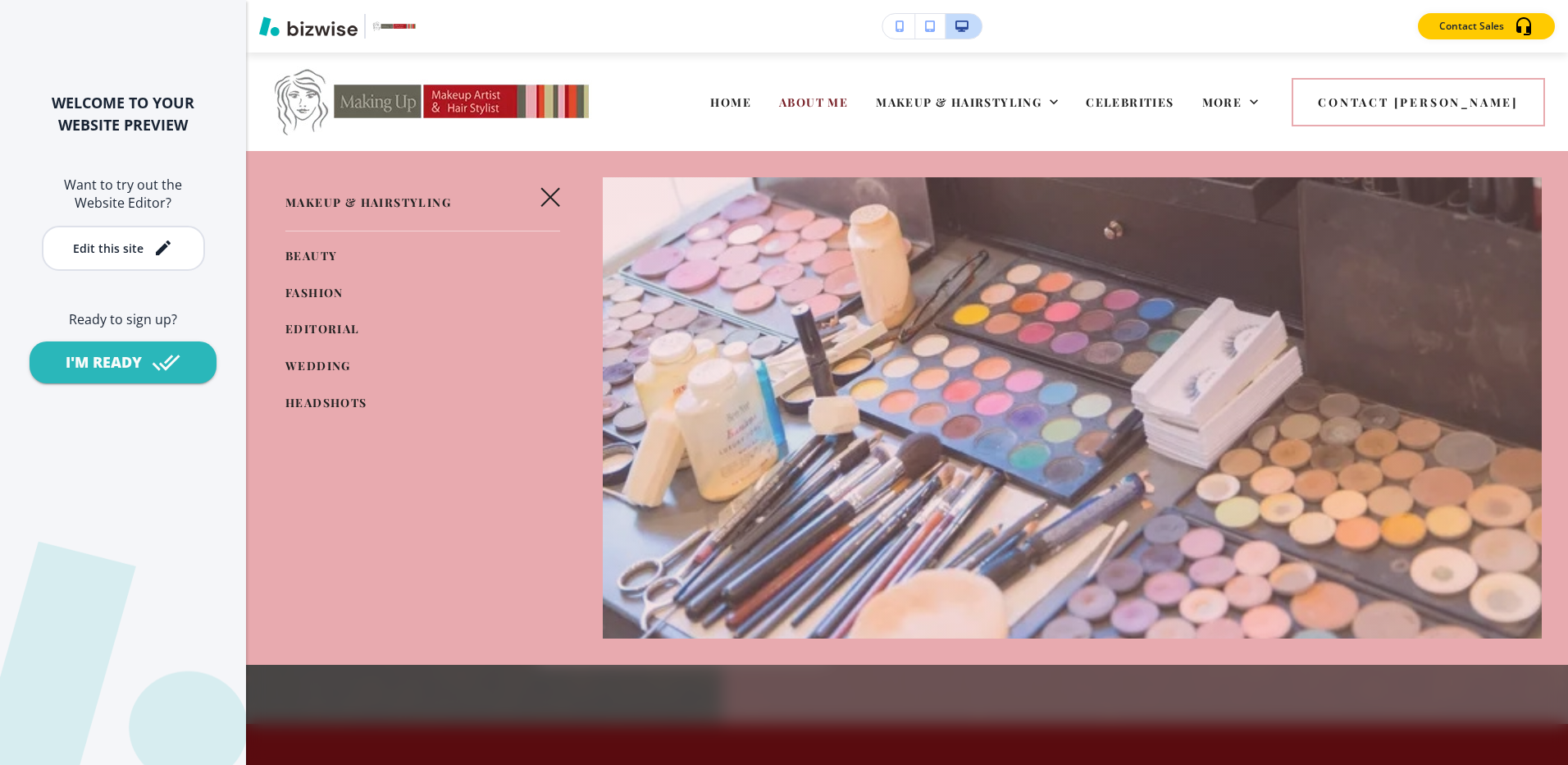
click at [318, 404] on span "HEADSHOTS" at bounding box center [326, 402] width 82 height 15
